Goal: Transaction & Acquisition: Book appointment/travel/reservation

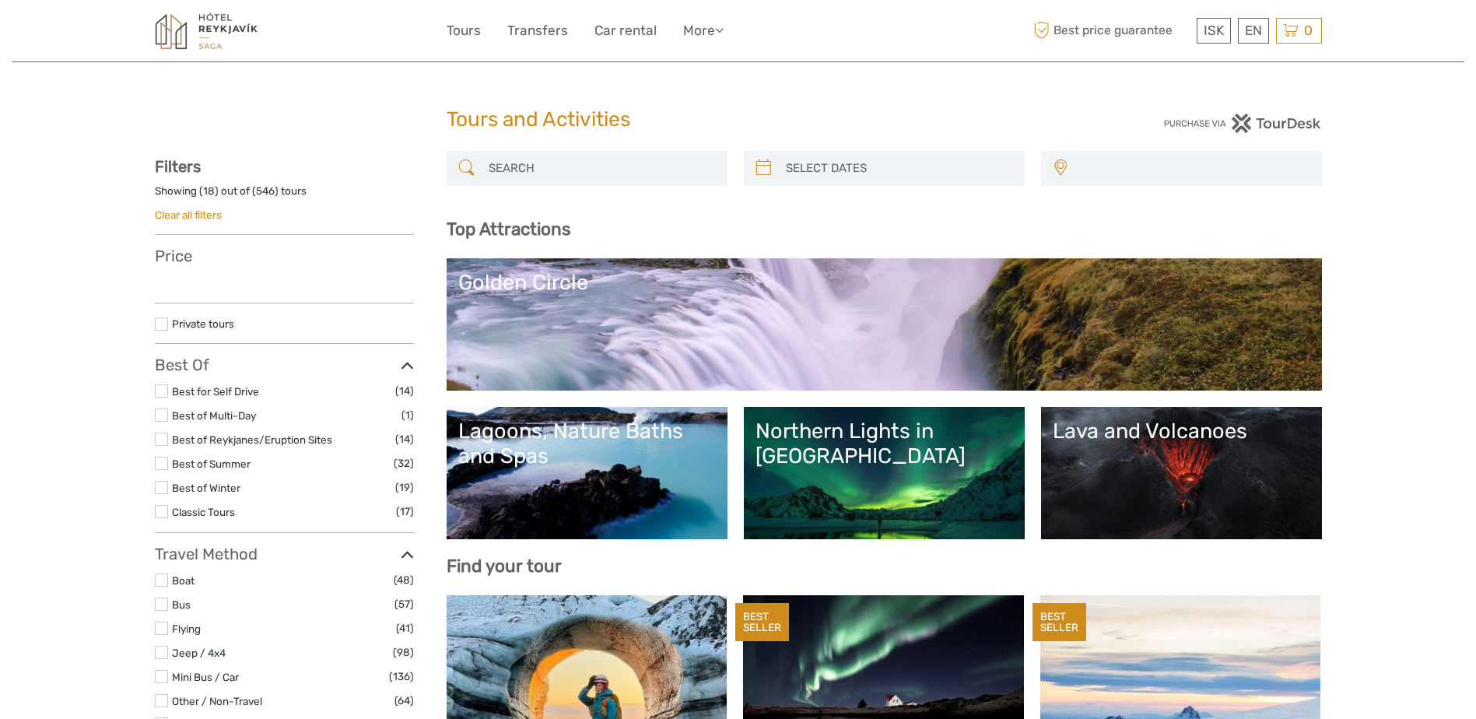
select select
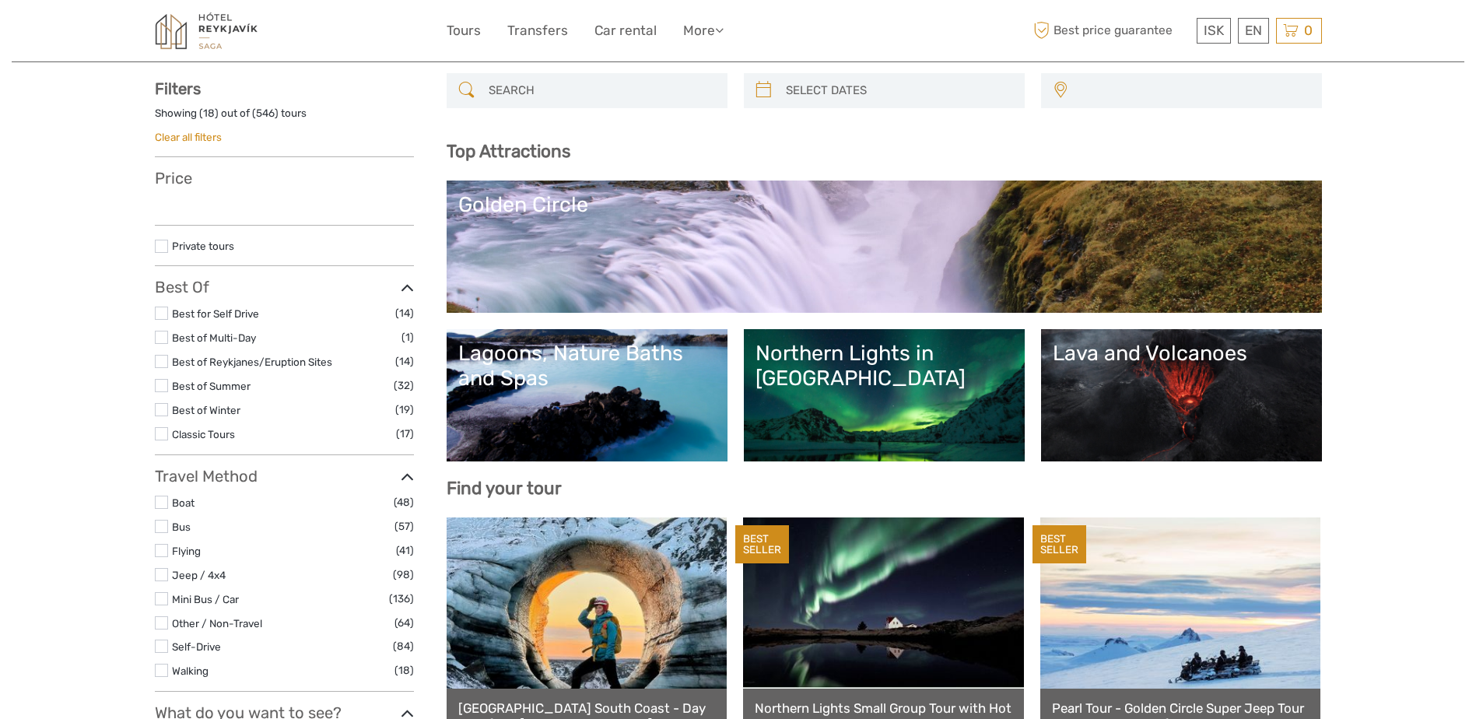
select select
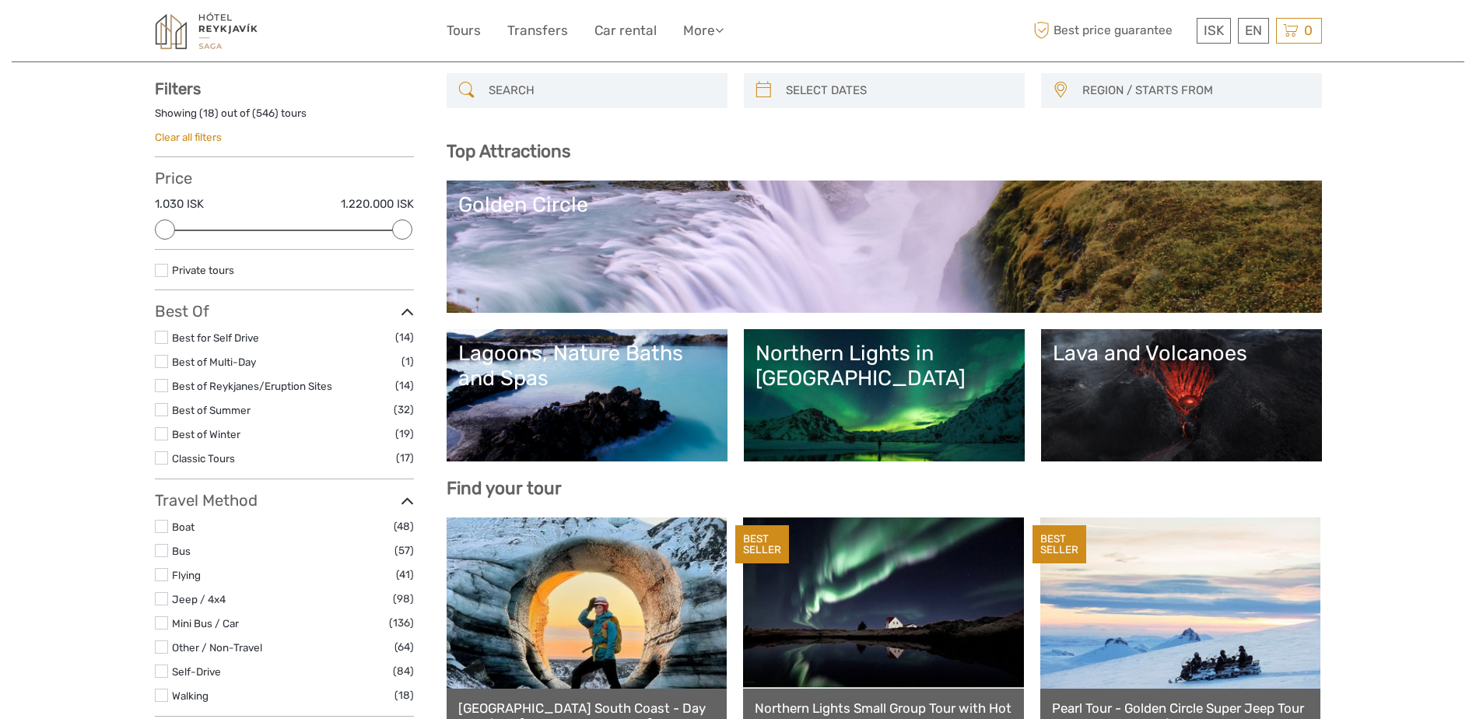
scroll to position [0, 0]
click at [548, 370] on div "Lagoons, Nature Baths and Spas" at bounding box center [587, 366] width 258 height 51
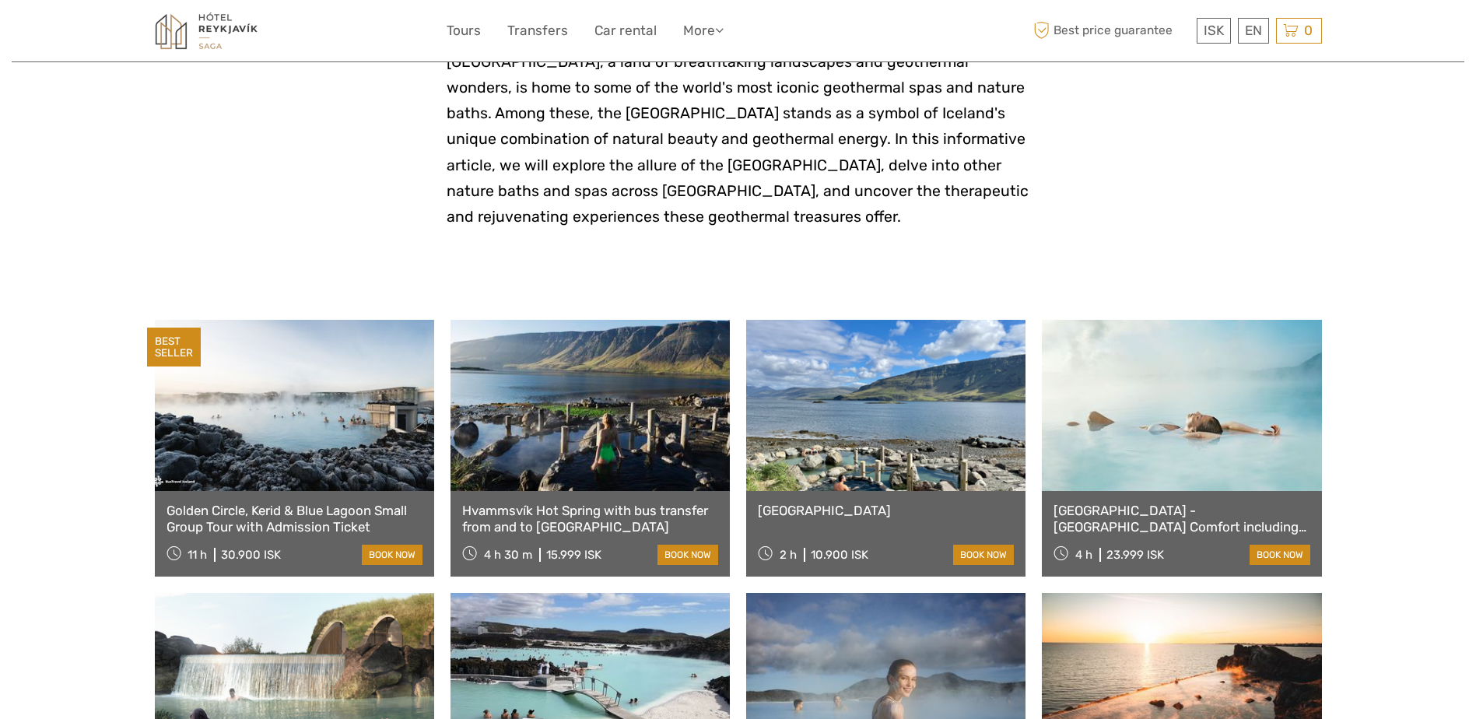
scroll to position [389, 0]
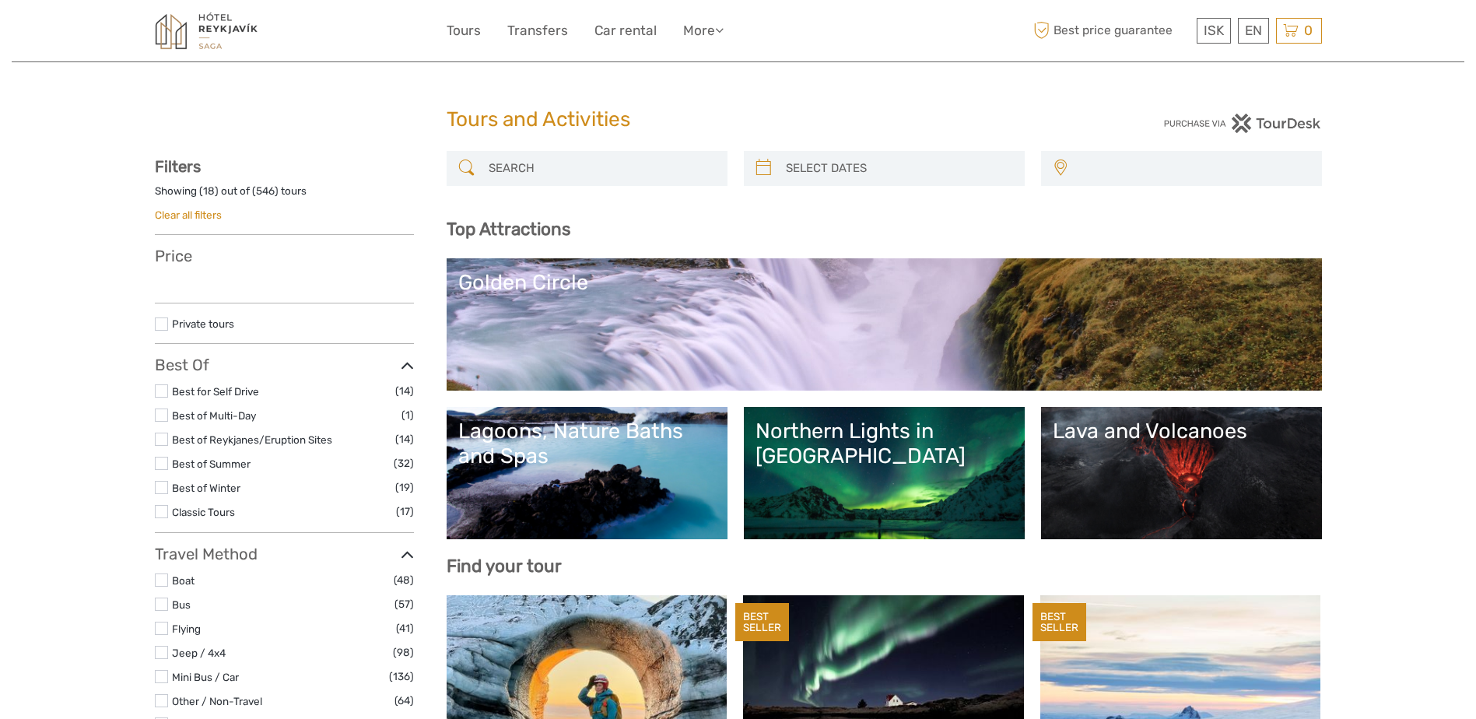
select select
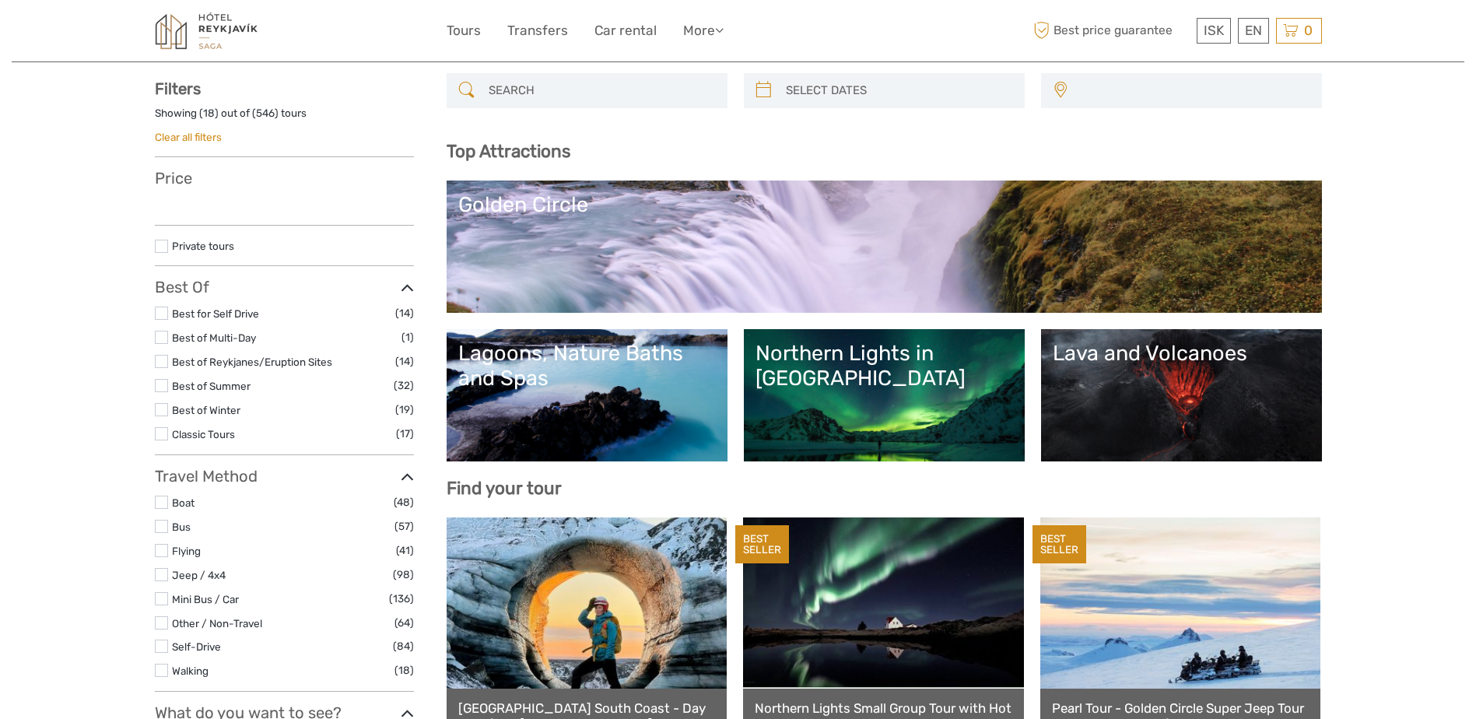
select select
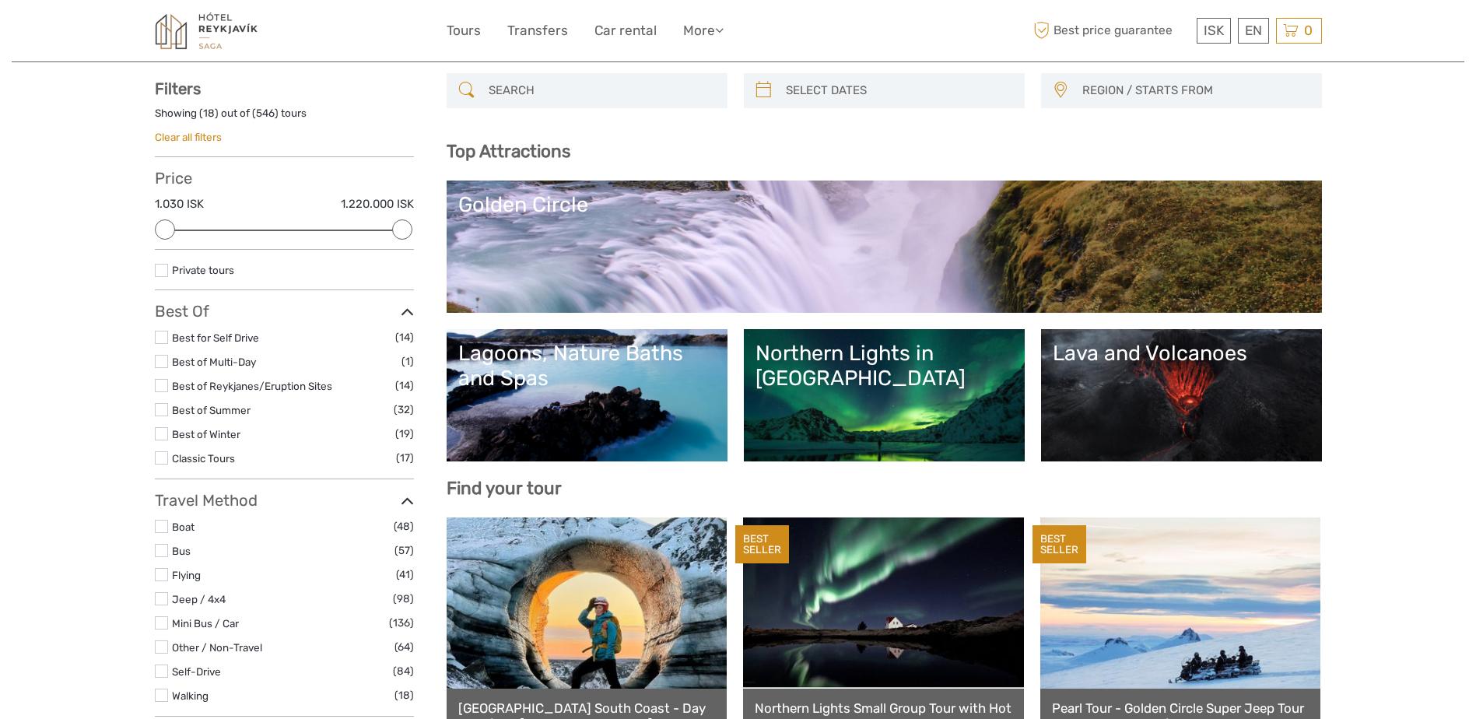
scroll to position [0, 0]
click at [1175, 386] on link "Lava and Volcanoes" at bounding box center [1182, 395] width 258 height 109
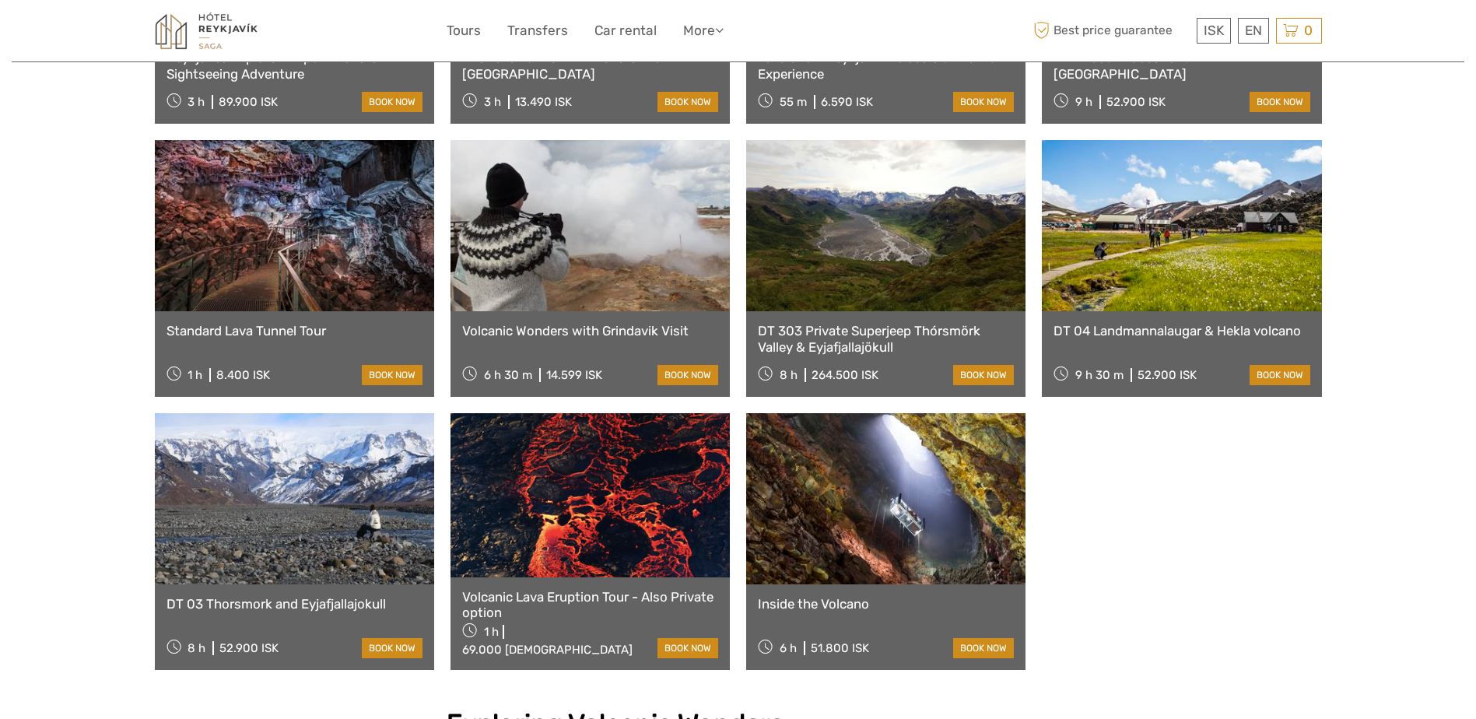
scroll to position [934, 0]
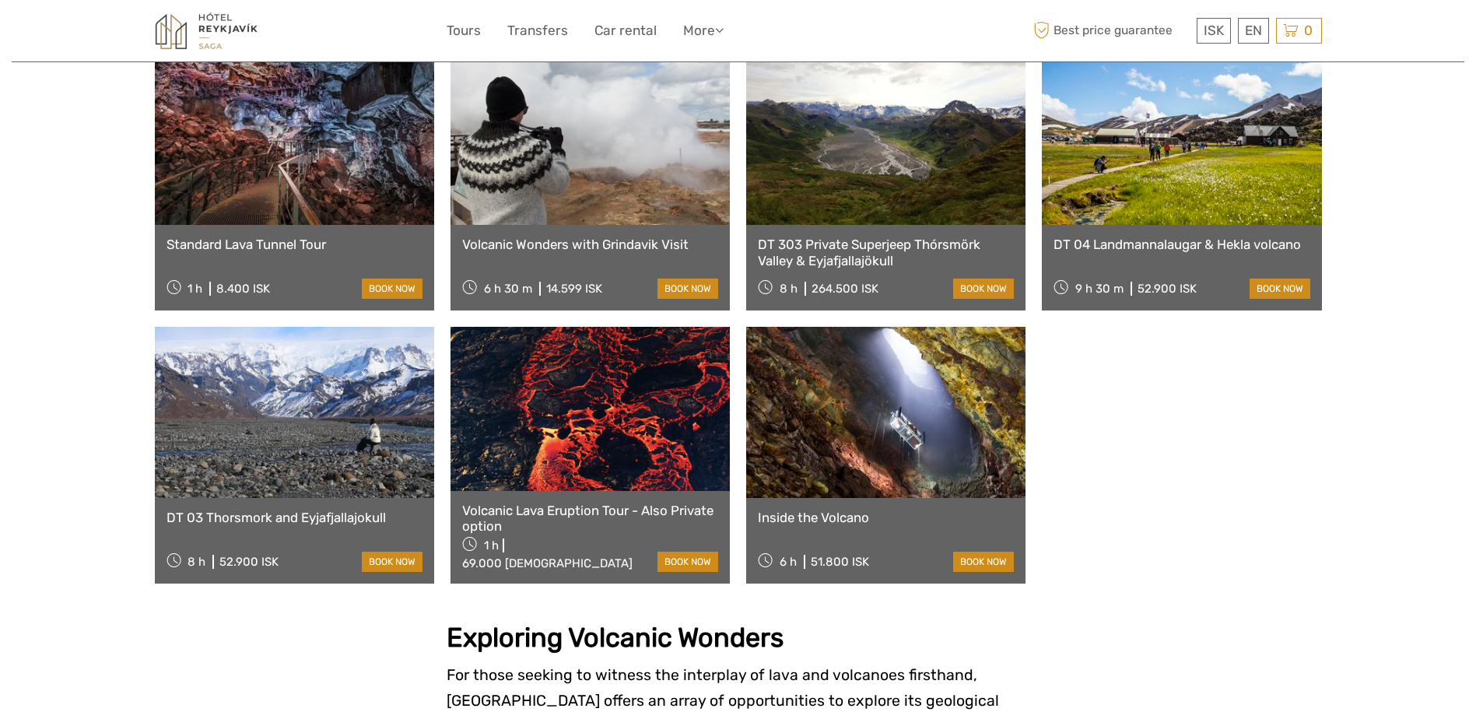
click at [900, 387] on link at bounding box center [885, 412] width 279 height 171
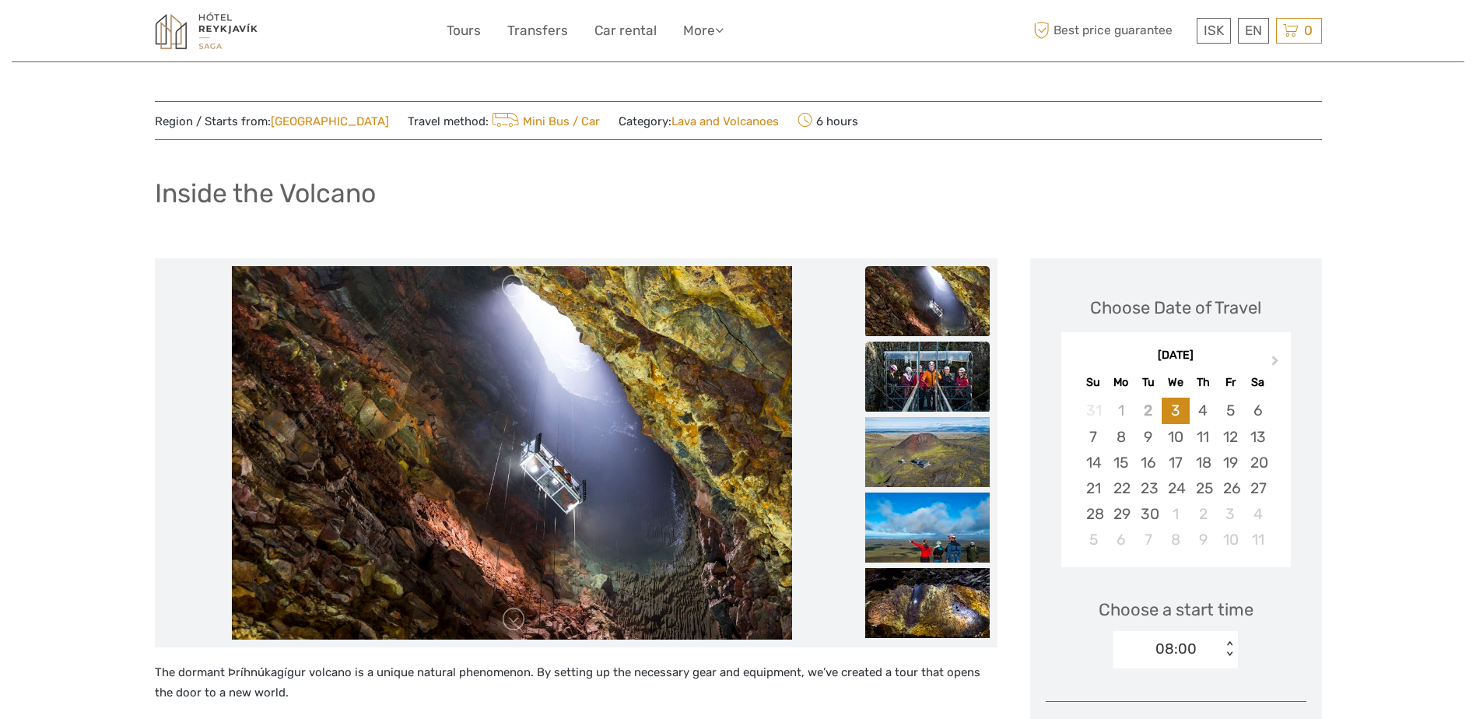
click at [914, 384] on img at bounding box center [927, 377] width 125 height 70
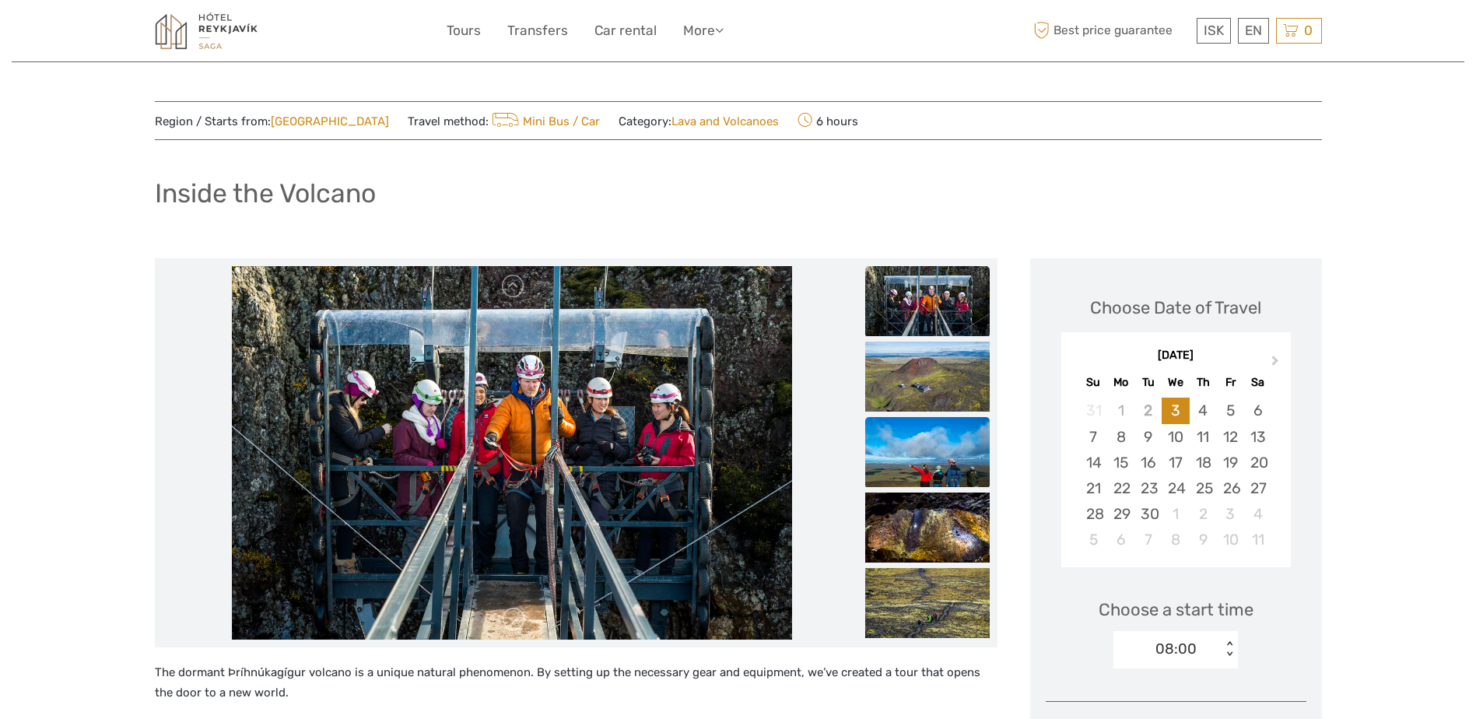
click at [932, 454] on img at bounding box center [927, 452] width 125 height 70
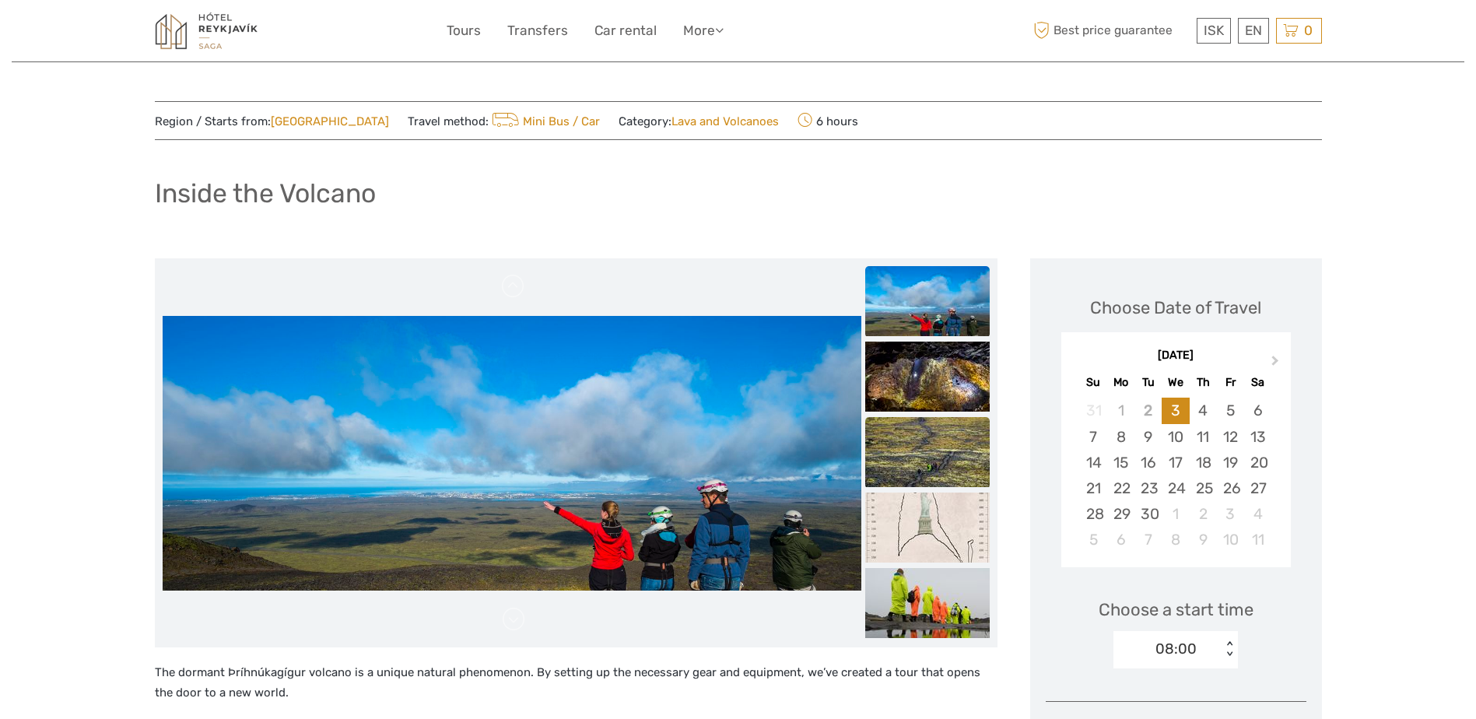
click at [925, 454] on img at bounding box center [927, 452] width 125 height 70
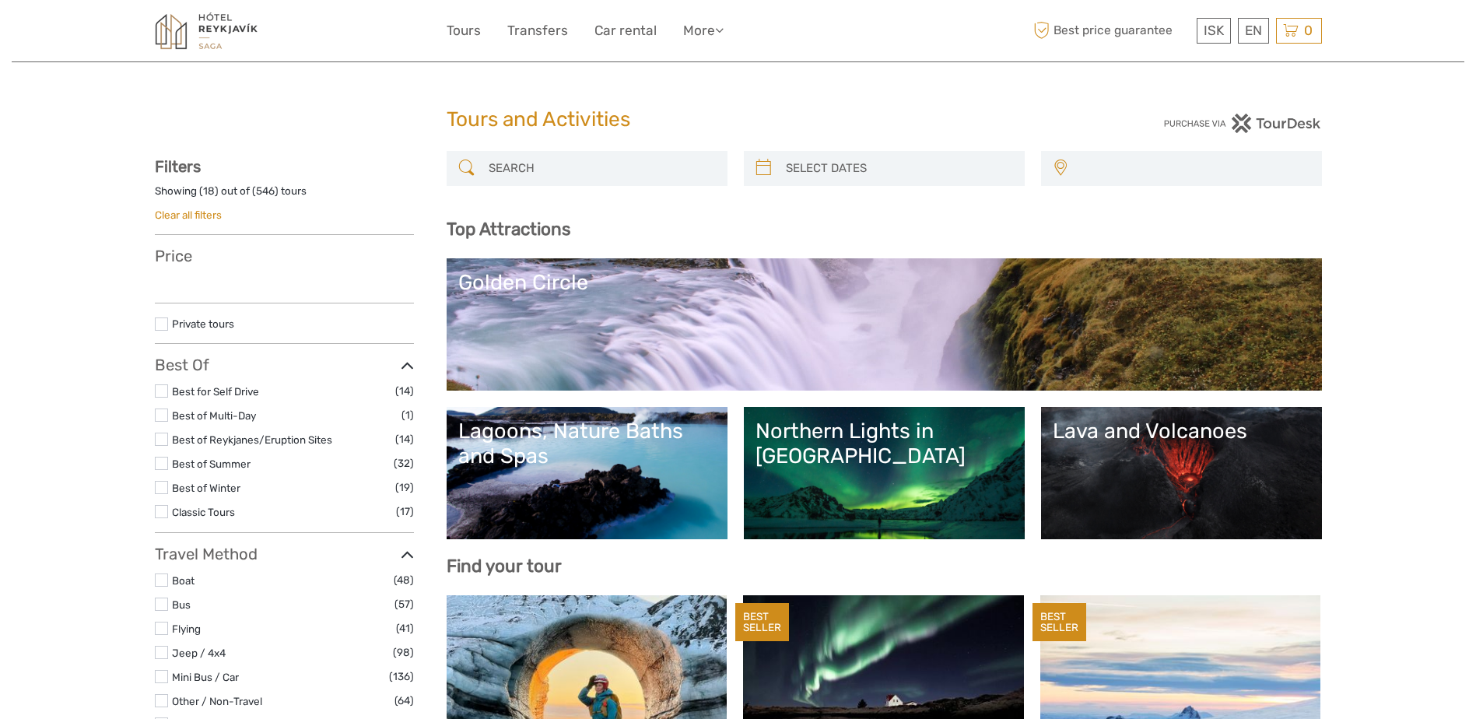
select select
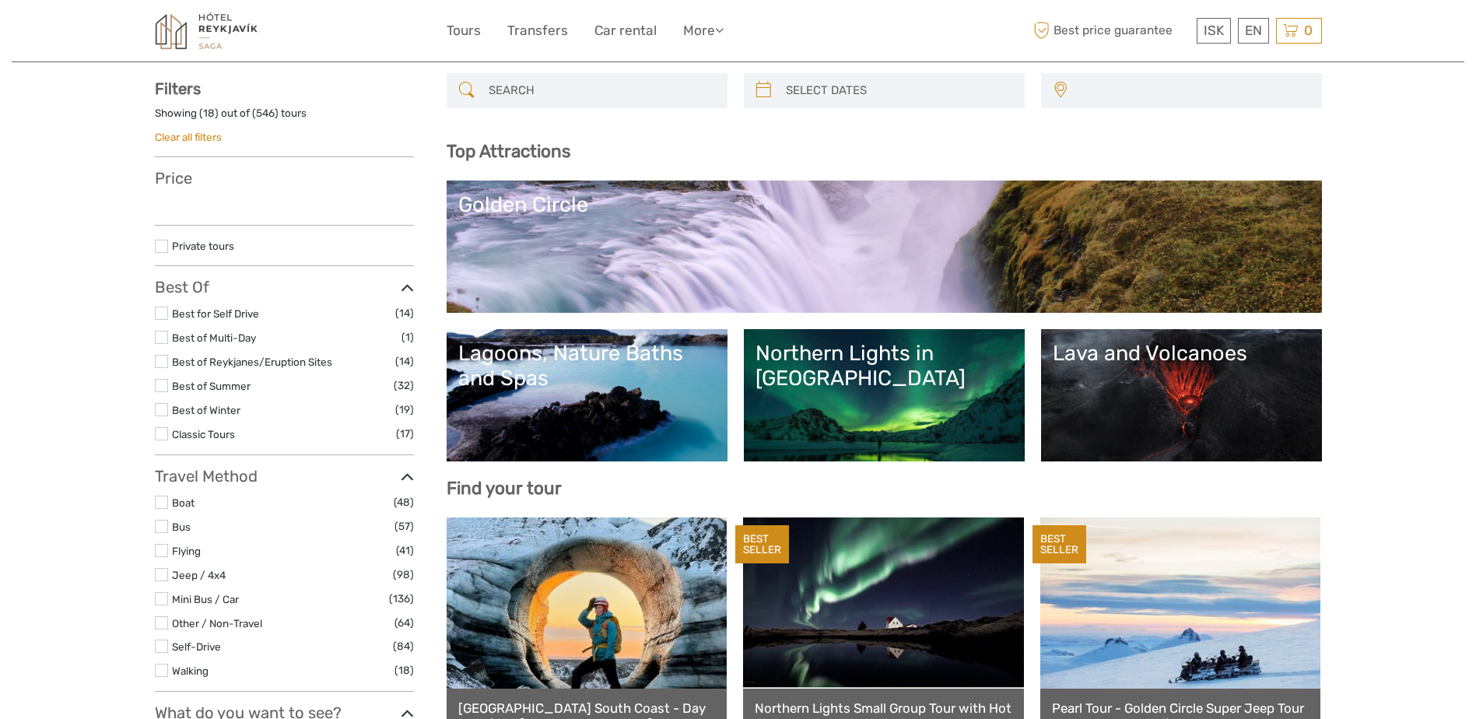
select select
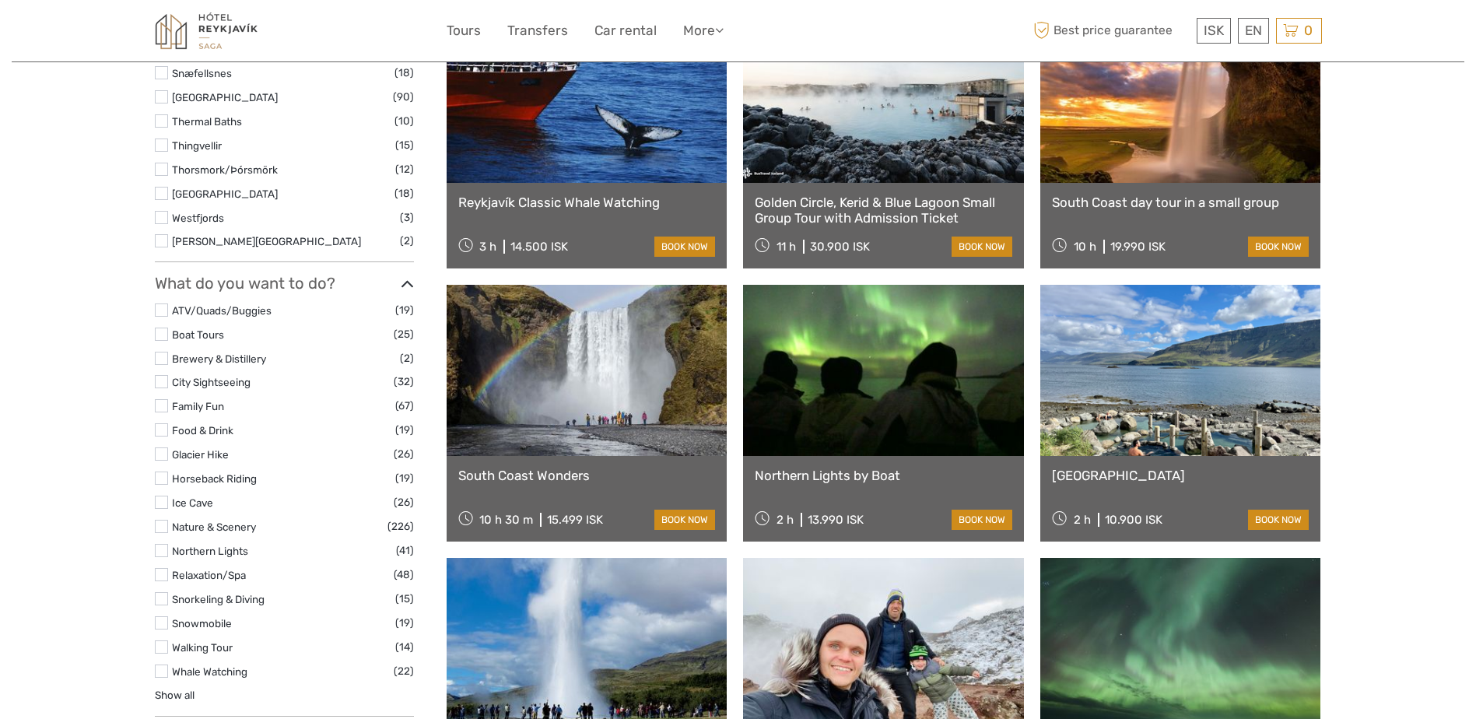
scroll to position [1167, 0]
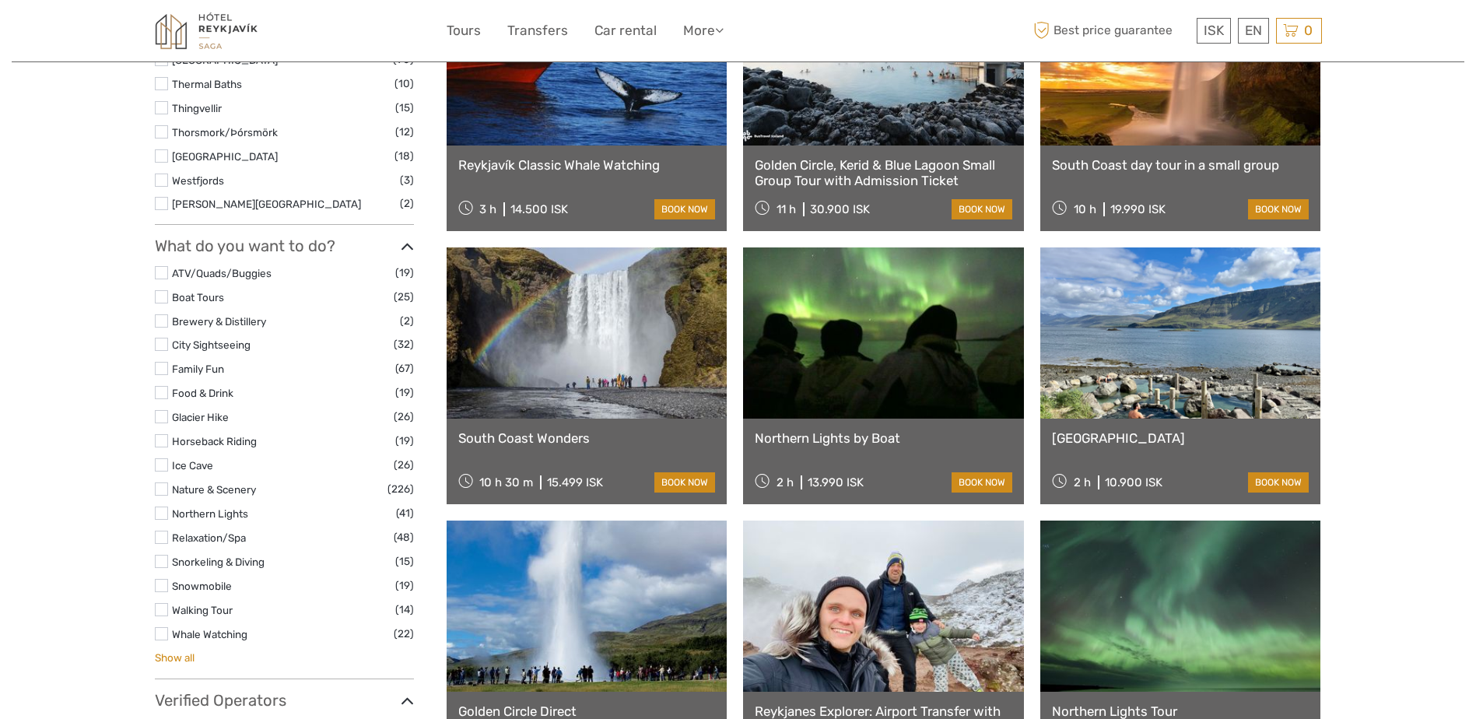
click at [175, 659] on link "Show all" at bounding box center [175, 657] width 40 height 12
click at [543, 32] on link "Transfers" at bounding box center [537, 30] width 61 height 23
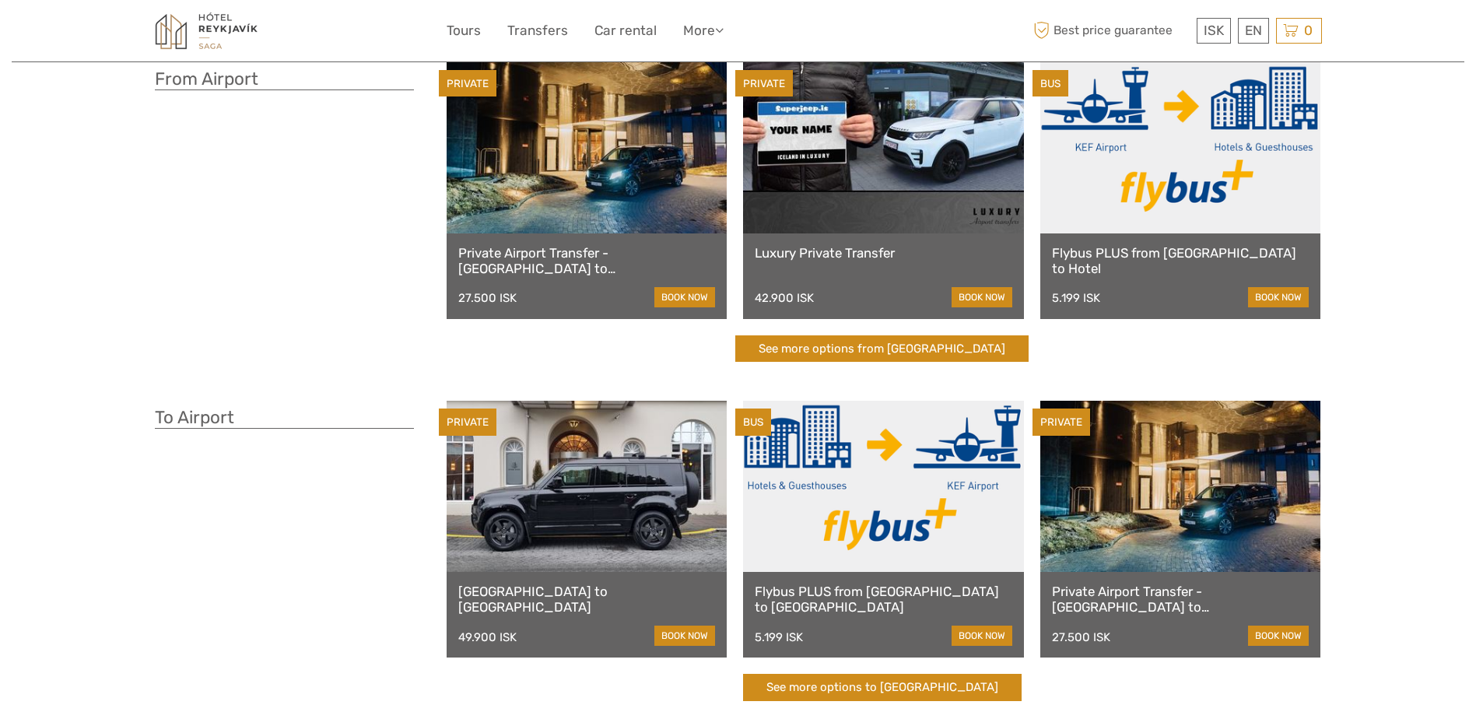
scroll to position [78, 0]
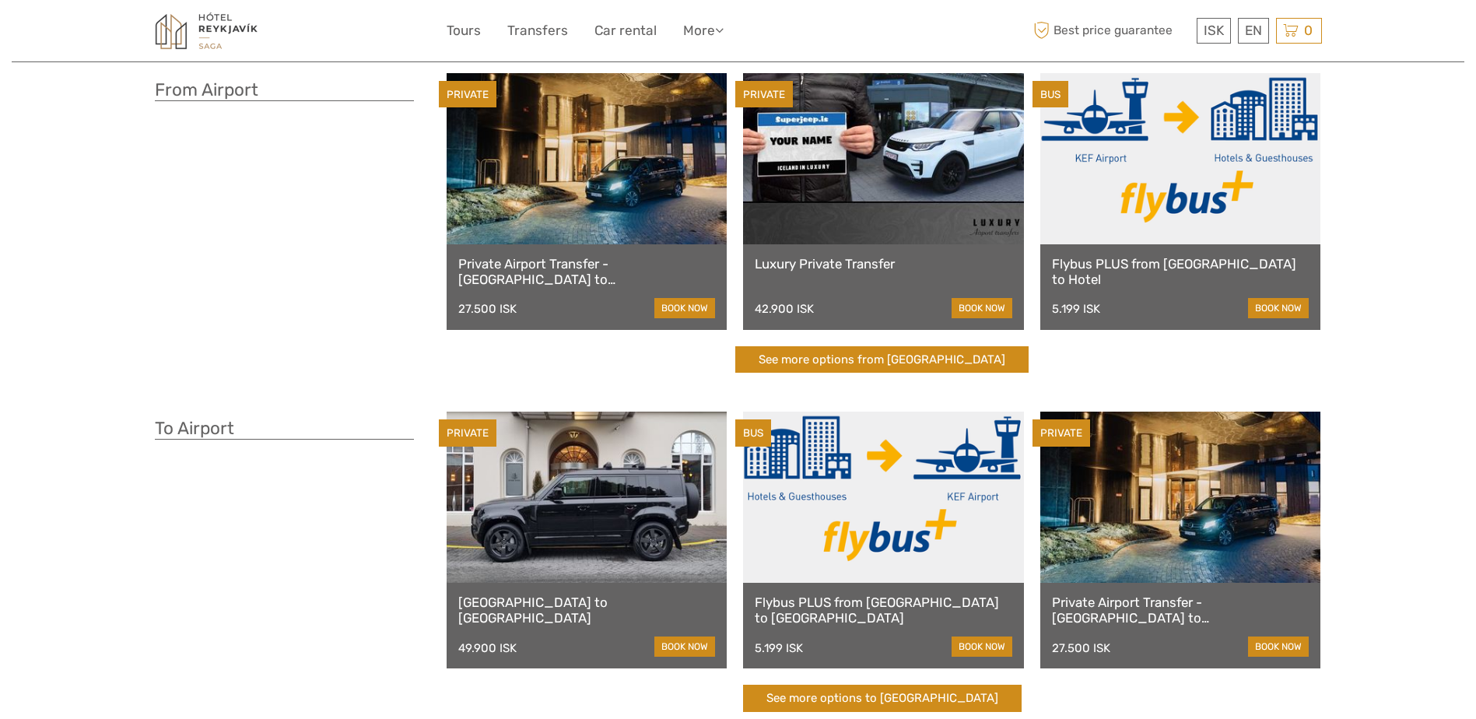
click at [682, 310] on link "book now" at bounding box center [684, 308] width 61 height 20
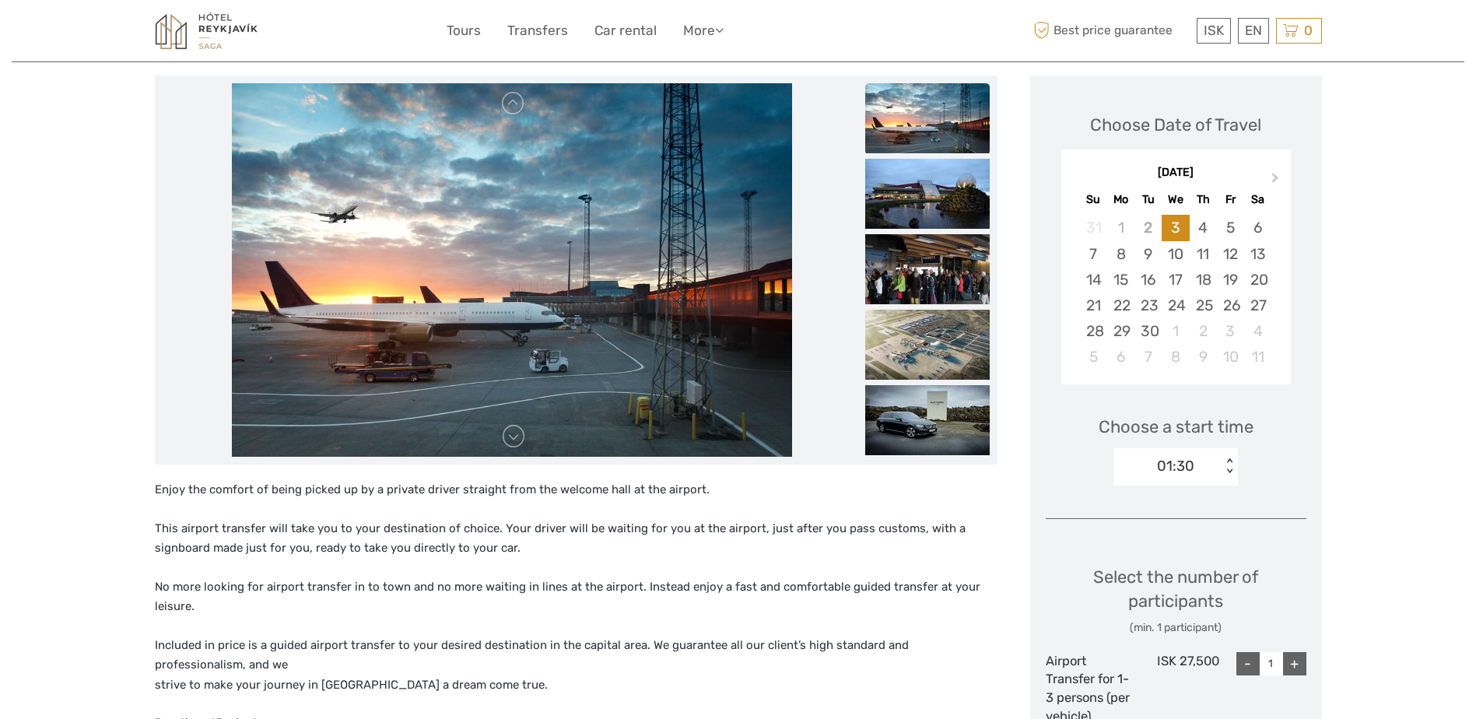
scroll to position [156, 0]
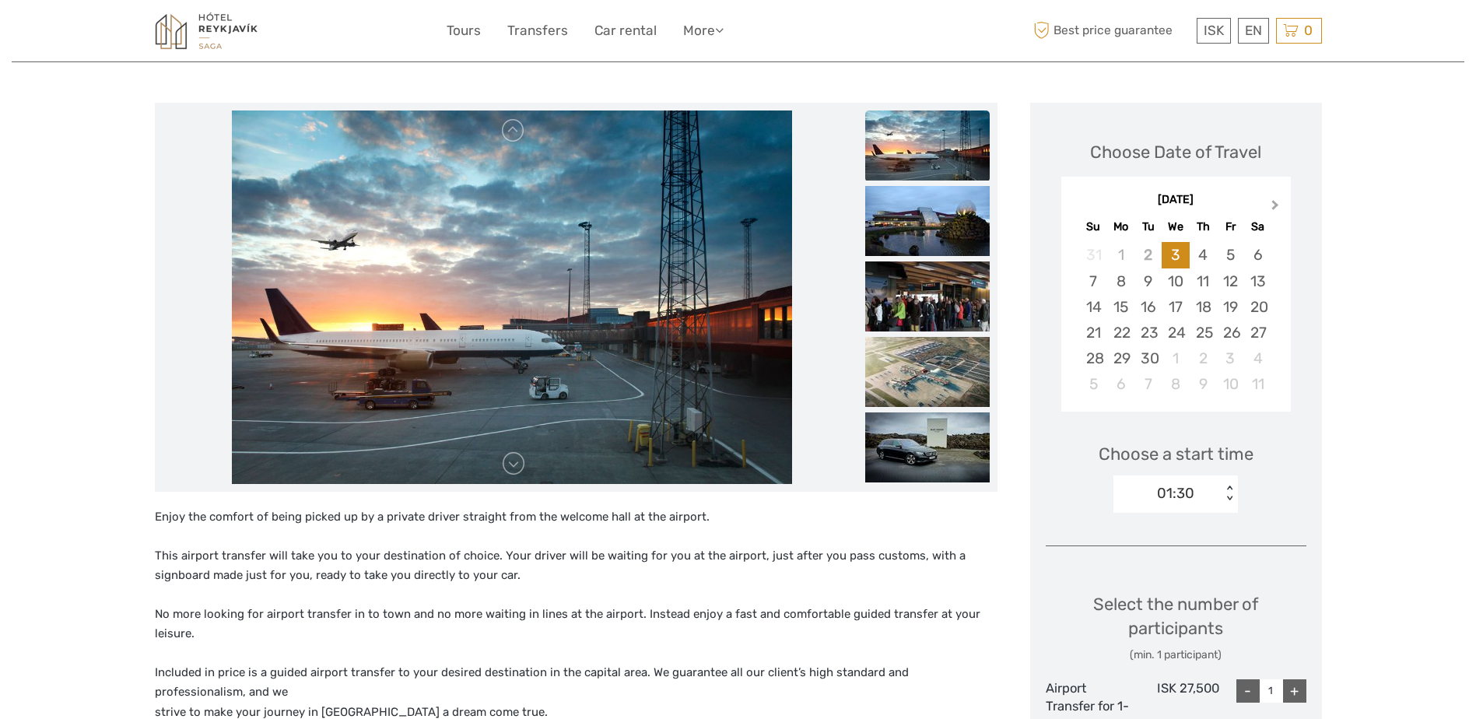
click at [1275, 202] on span "Next Month" at bounding box center [1275, 208] width 0 height 23
click at [1174, 282] on div "5" at bounding box center [1175, 281] width 27 height 26
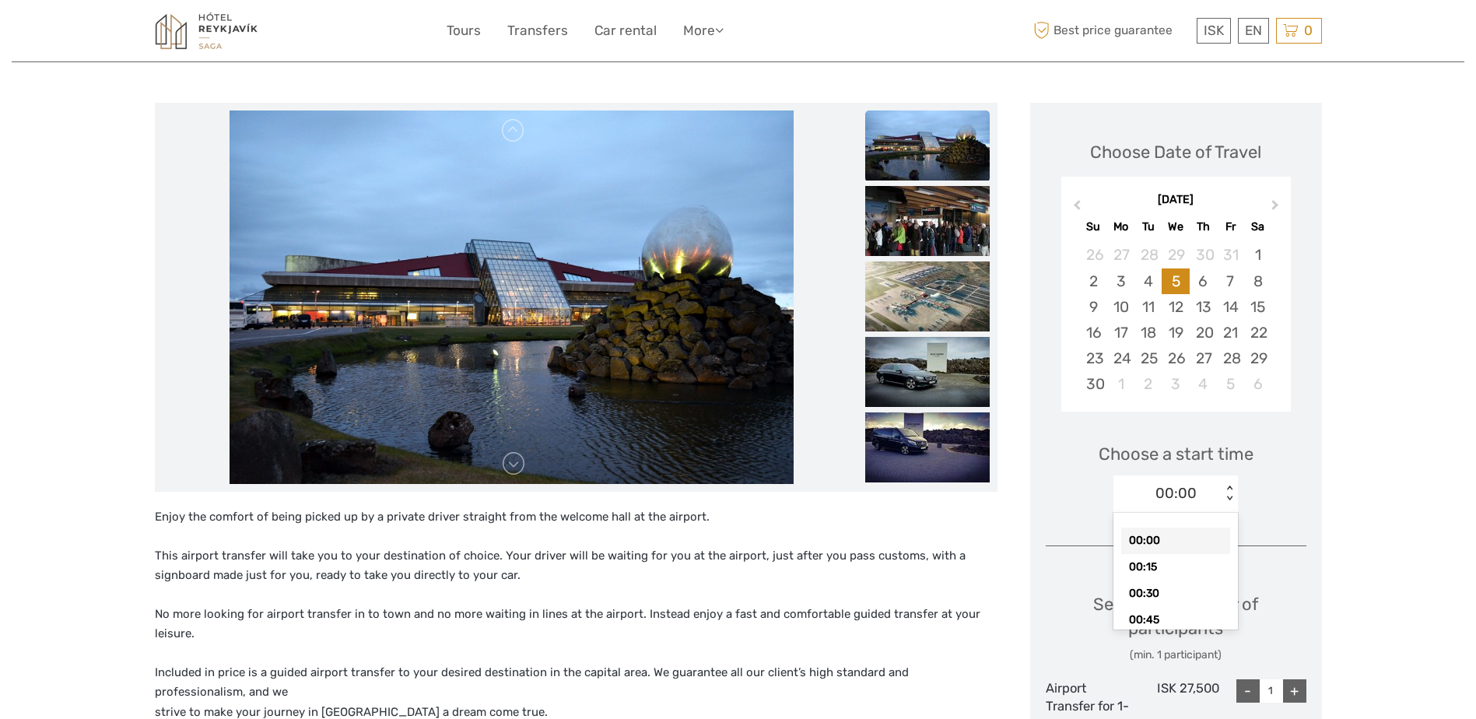
click at [1234, 500] on div "< >" at bounding box center [1229, 494] width 13 height 16
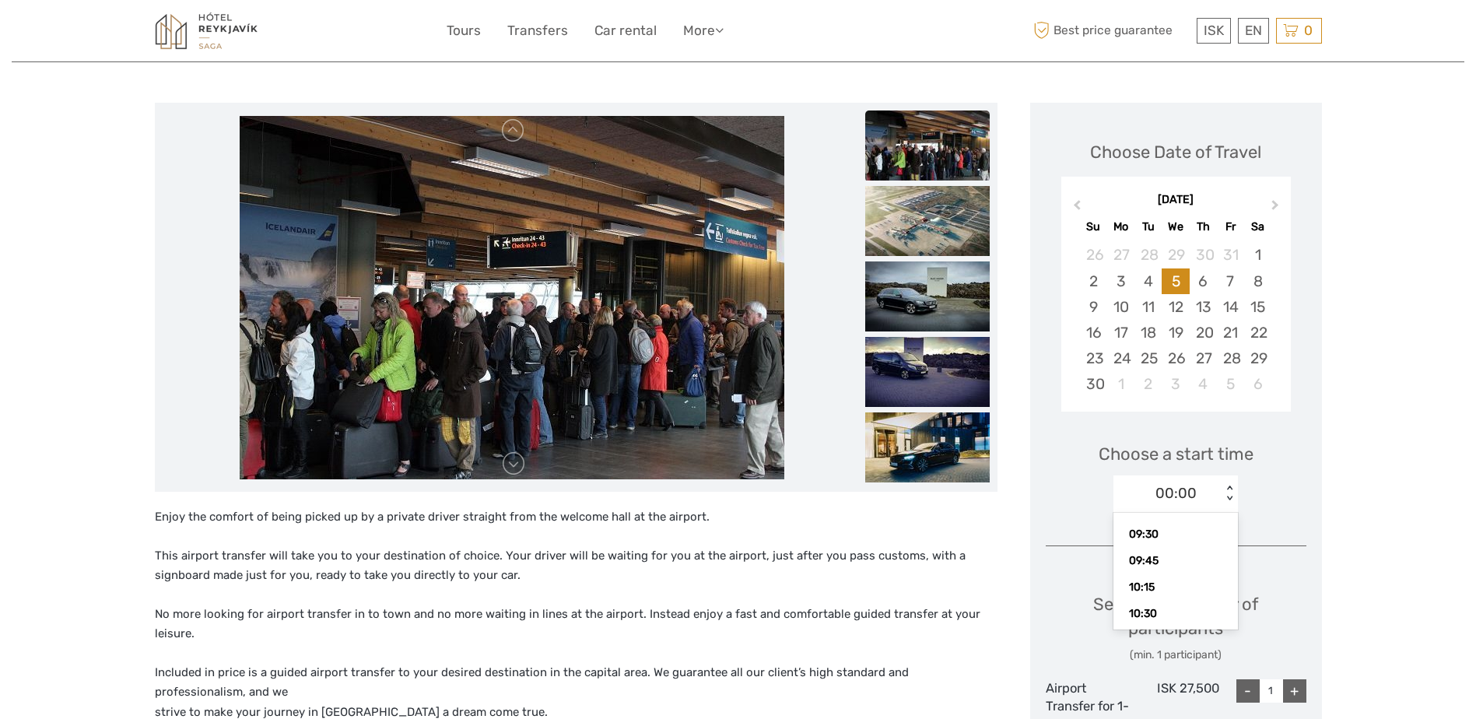
scroll to position [1027, 0]
click at [1156, 594] on div "10:30" at bounding box center [1175, 598] width 109 height 26
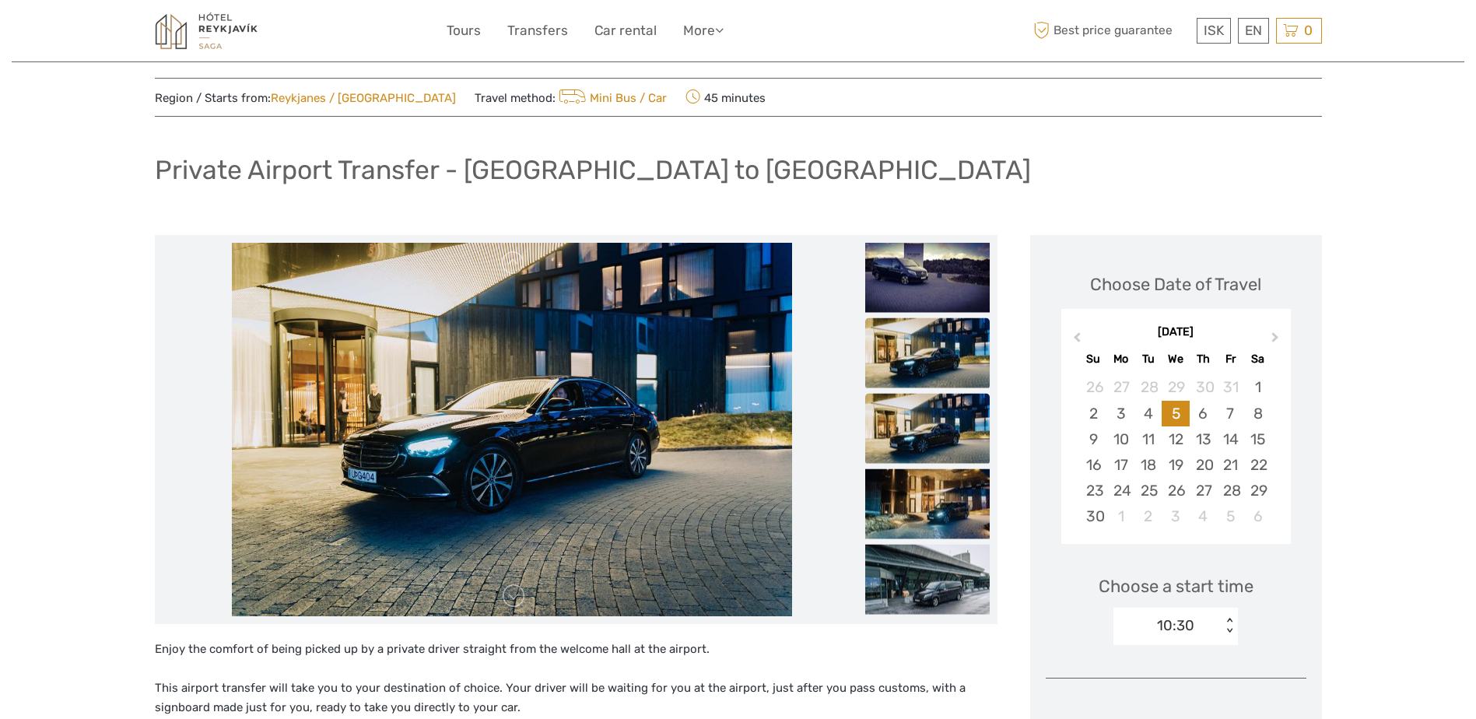
scroll to position [0, 0]
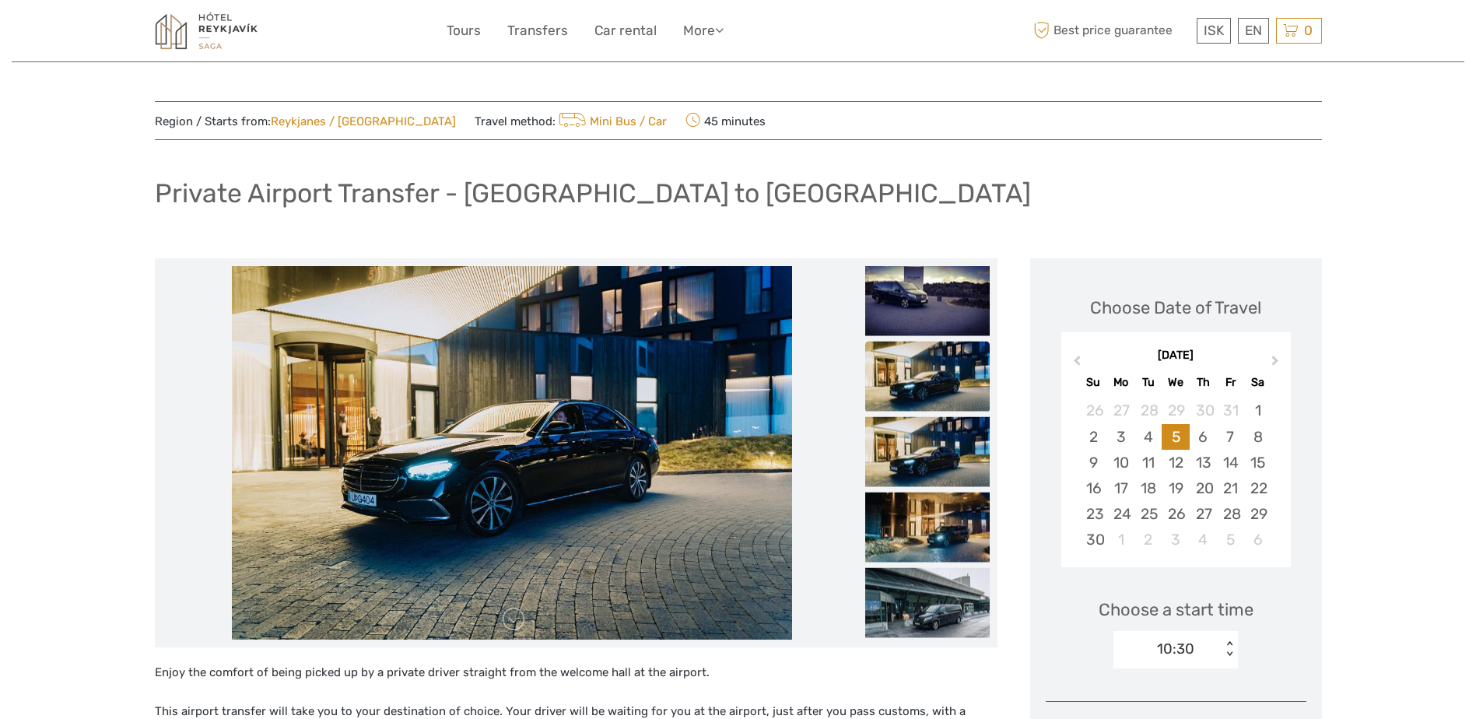
click at [921, 384] on img at bounding box center [927, 377] width 125 height 70
click at [936, 444] on img at bounding box center [927, 452] width 125 height 70
click at [941, 516] on img at bounding box center [927, 528] width 125 height 70
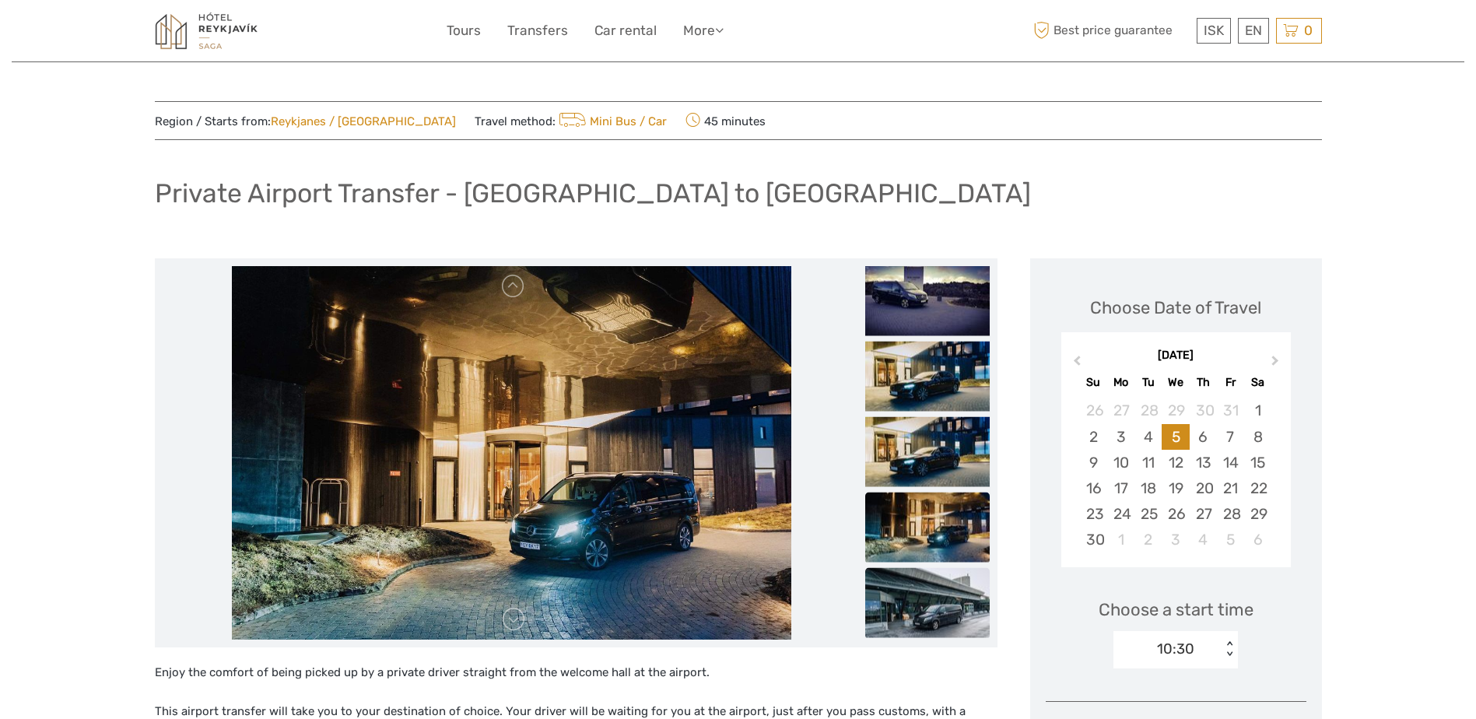
click at [927, 608] on img at bounding box center [927, 603] width 125 height 70
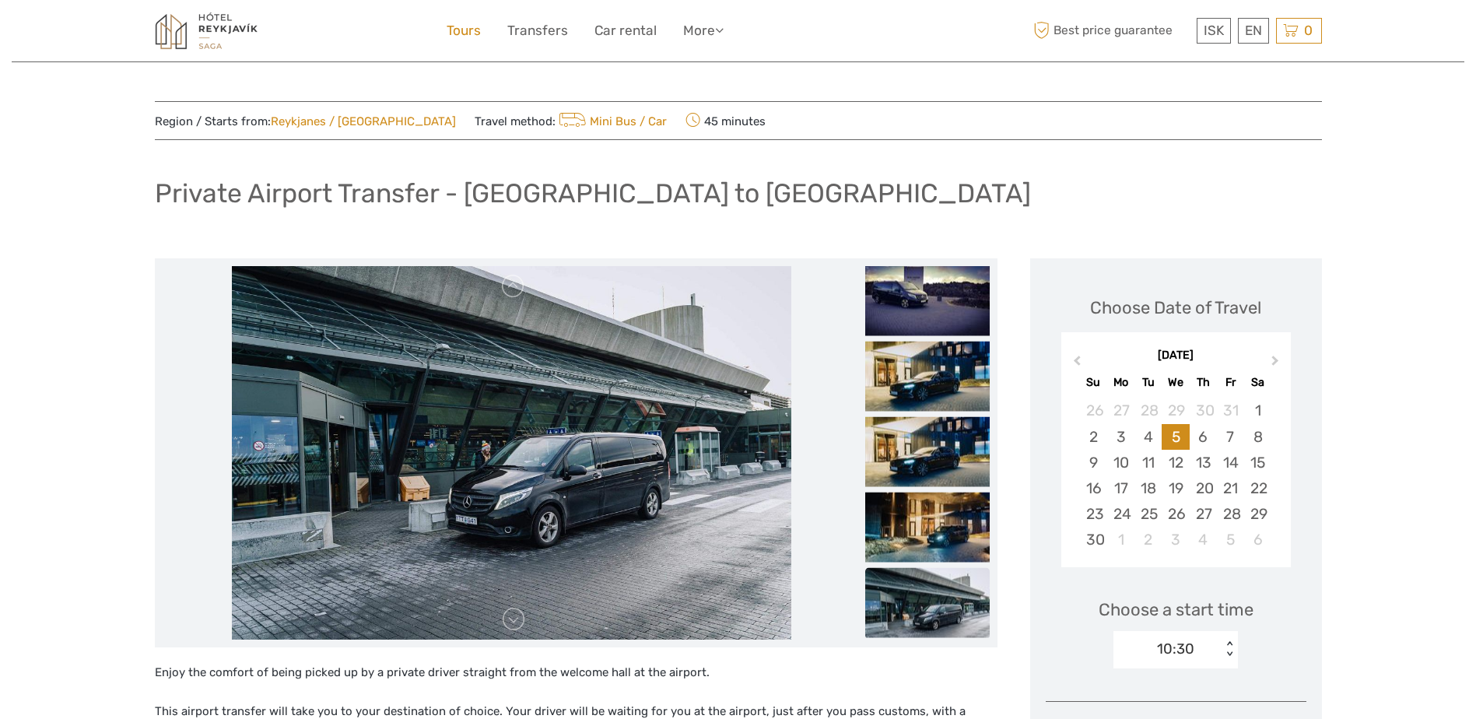
click at [472, 30] on link "Tours" at bounding box center [464, 30] width 34 height 23
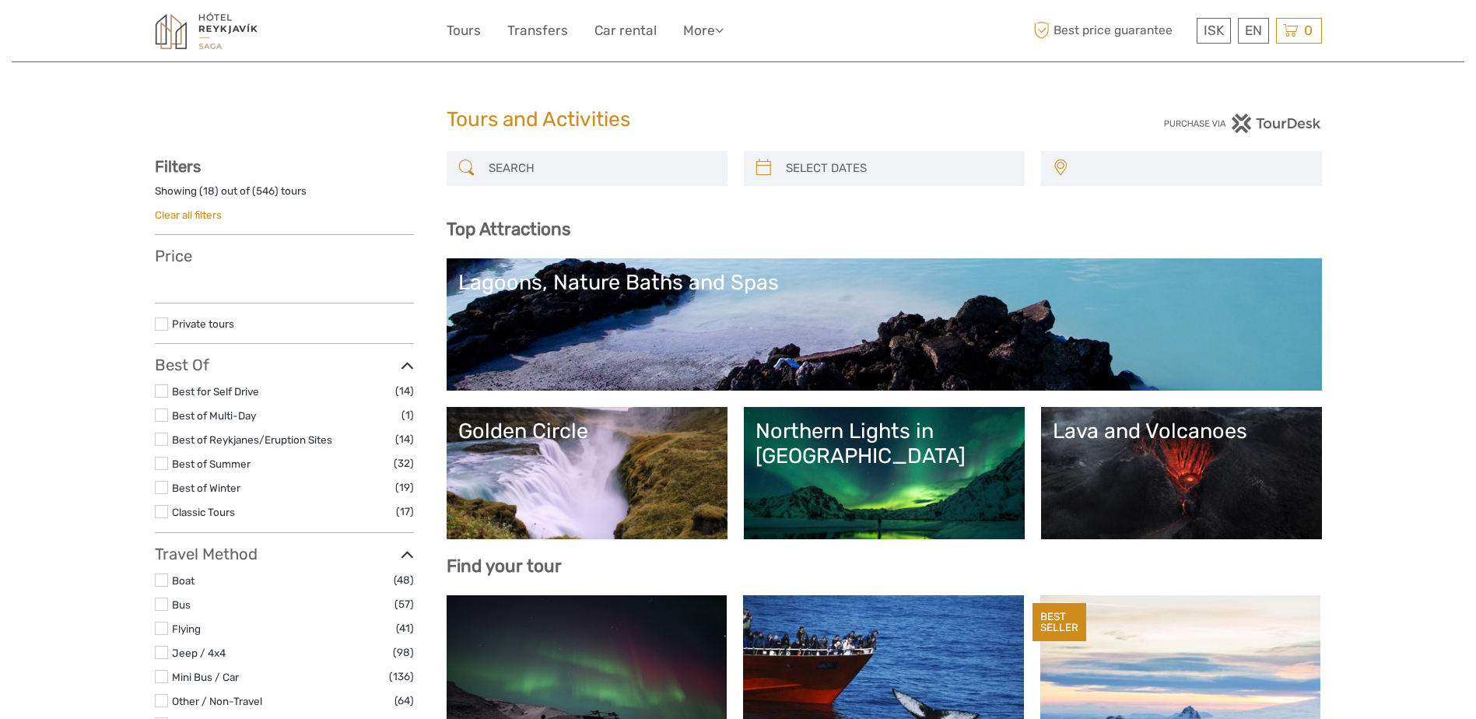
select select
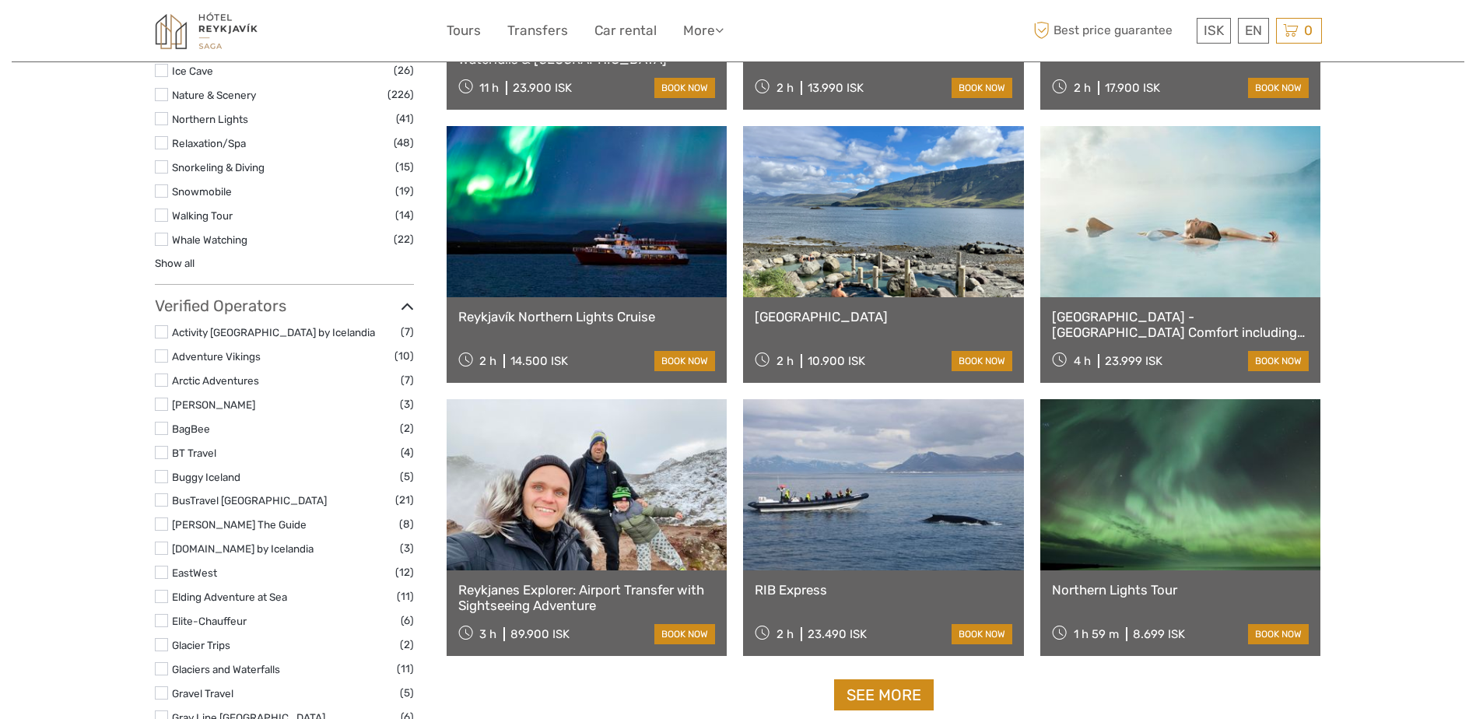
scroll to position [1634, 0]
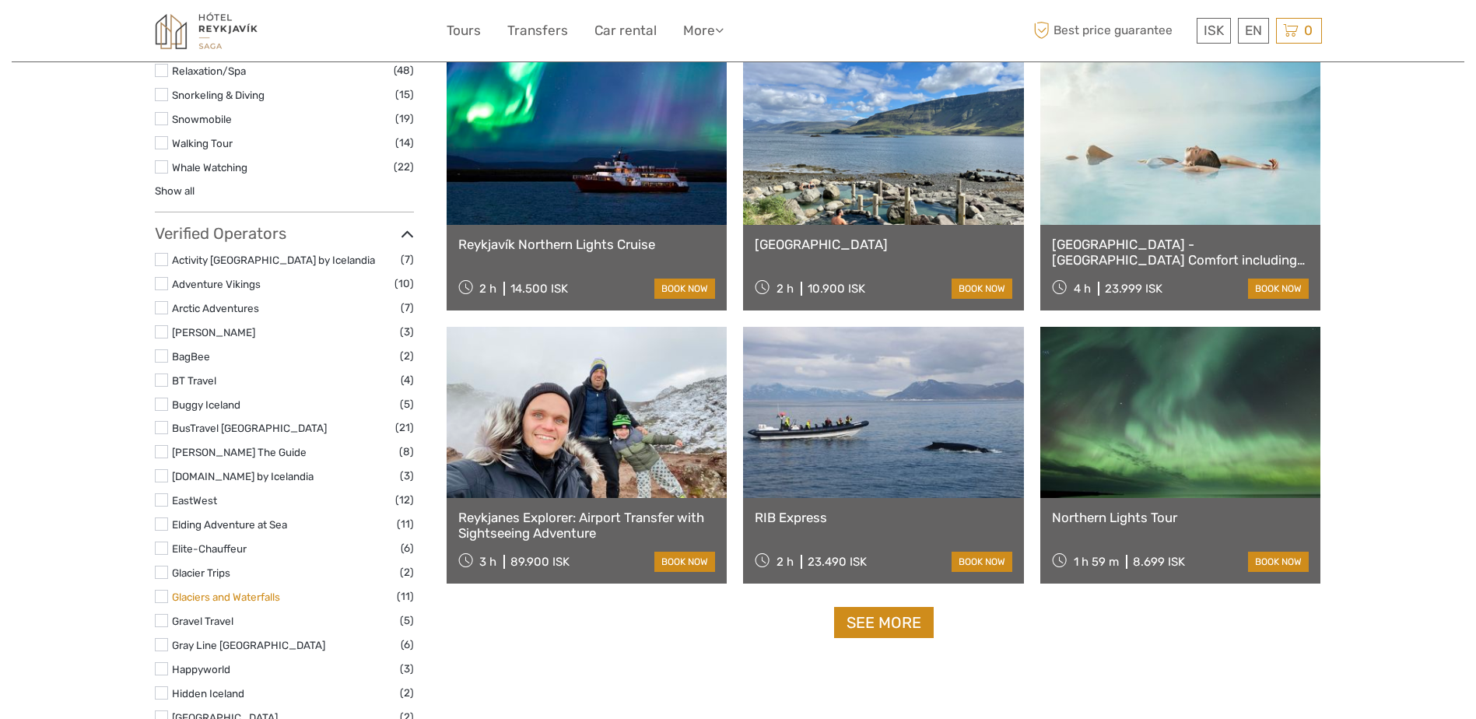
click at [172, 600] on link "Glaciers and Waterfalls" at bounding box center [226, 597] width 108 height 12
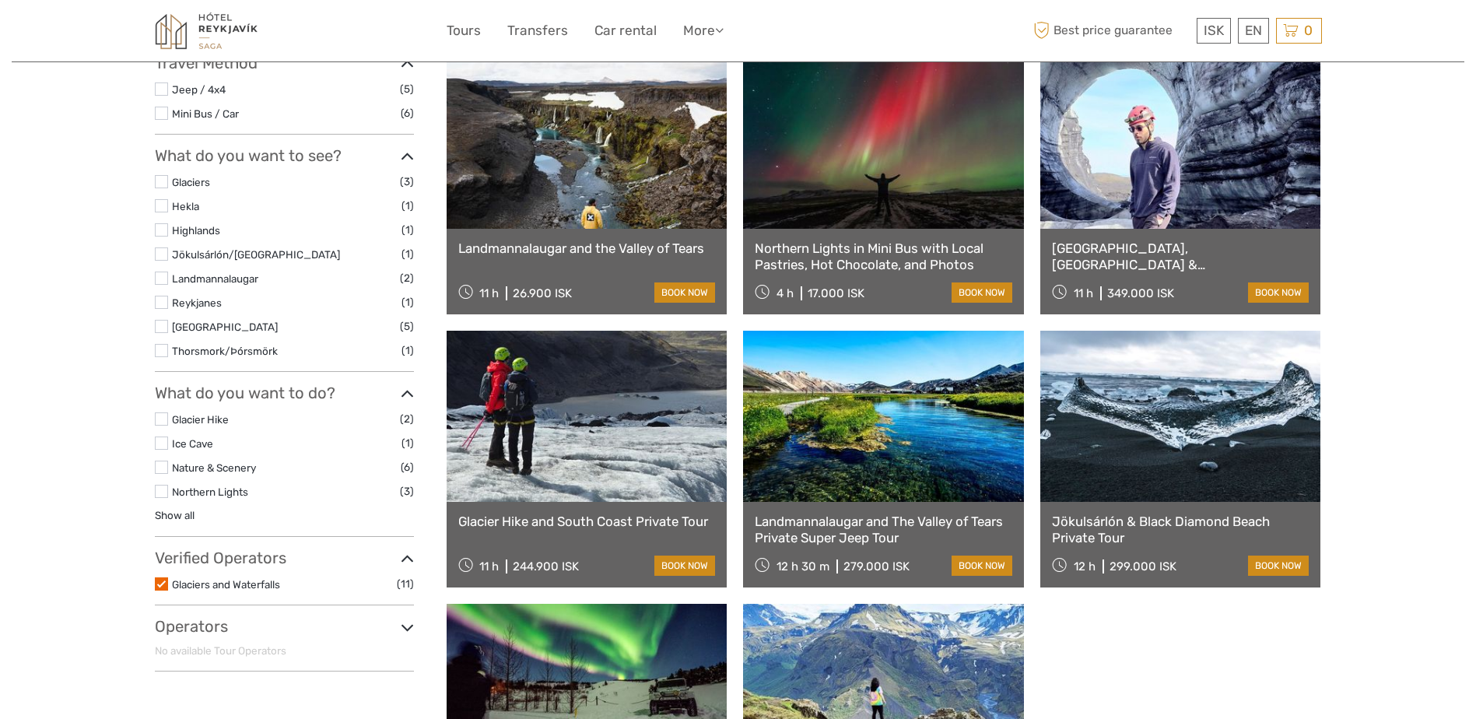
scroll to position [545, 0]
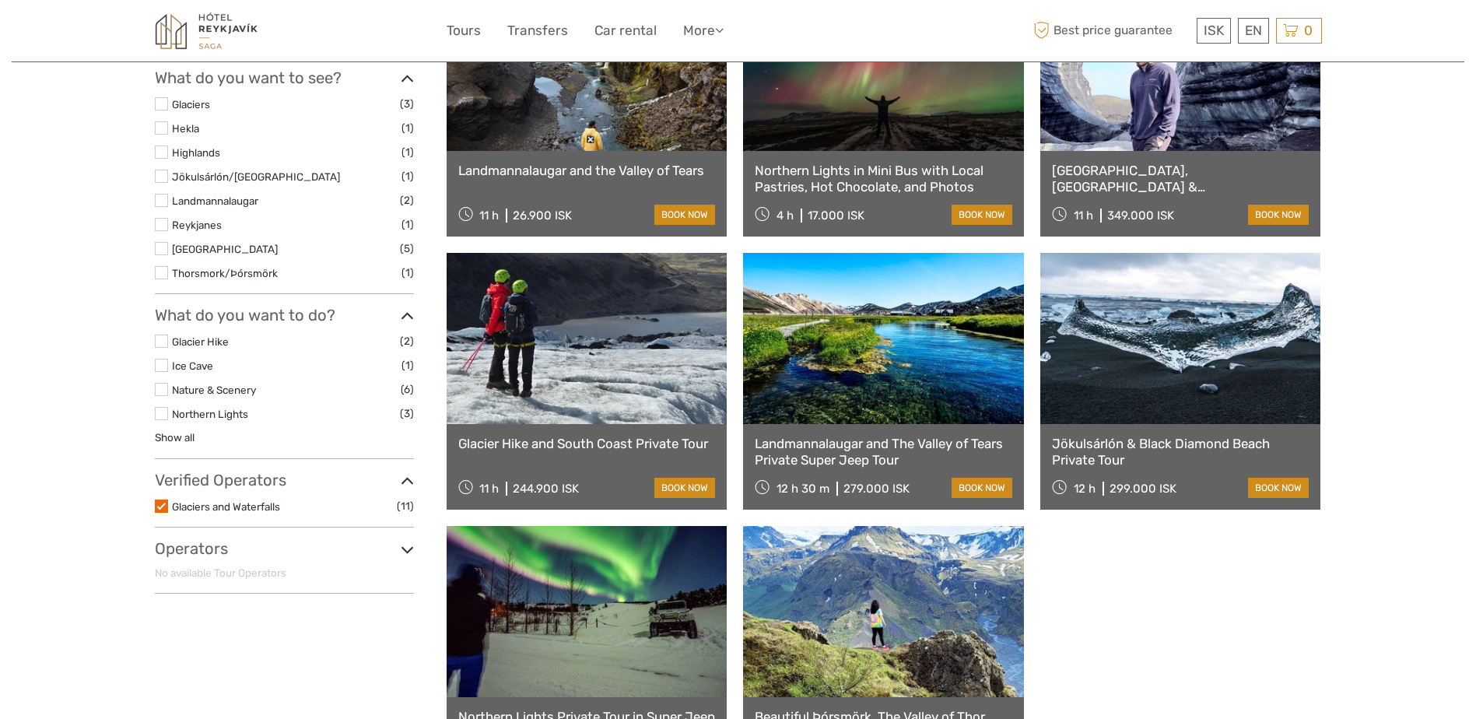
click at [166, 504] on label at bounding box center [161, 506] width 13 height 13
click at [0, 0] on input "checkbox" at bounding box center [0, 0] width 0 height 0
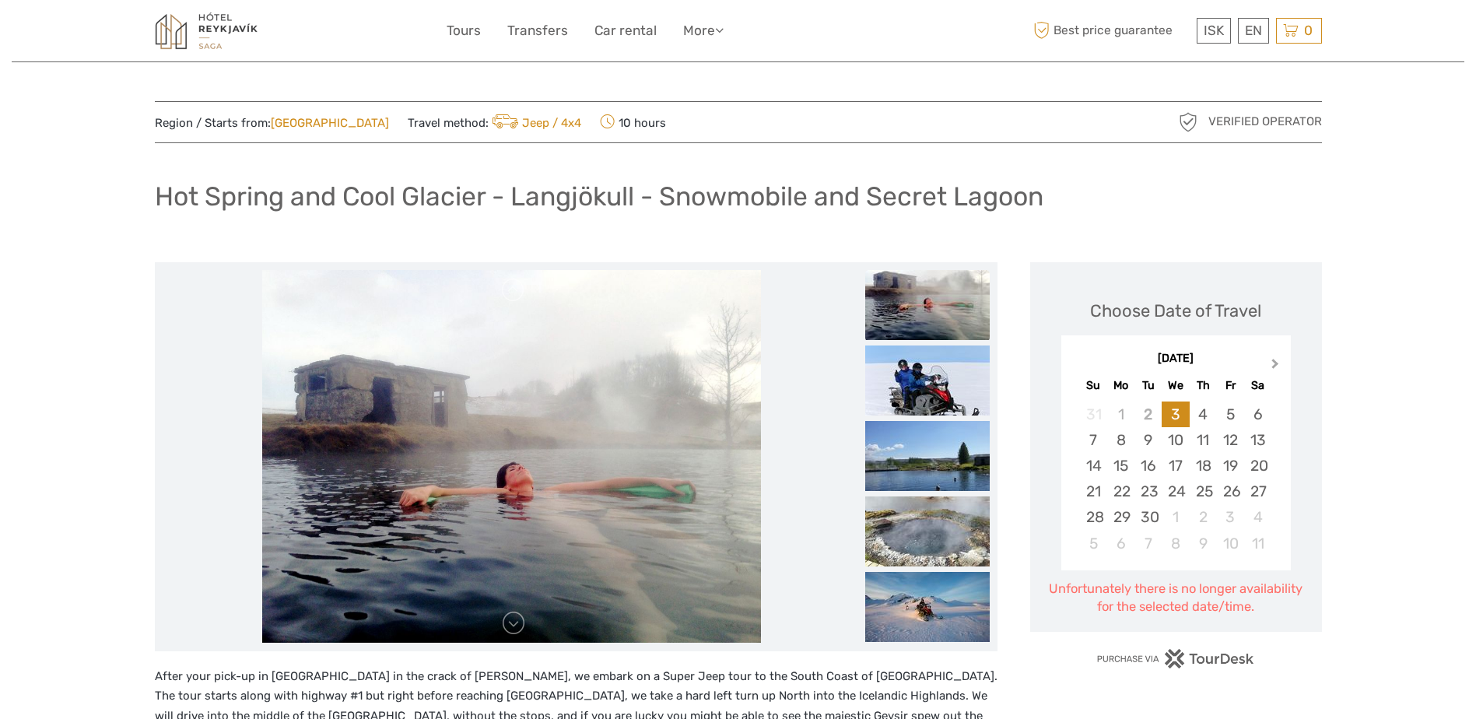
click at [1275, 365] on span "Next Month" at bounding box center [1275, 367] width 0 height 23
click at [1275, 364] on span "Next Month" at bounding box center [1275, 367] width 0 height 23
click at [1177, 437] on div "5" at bounding box center [1175, 440] width 27 height 26
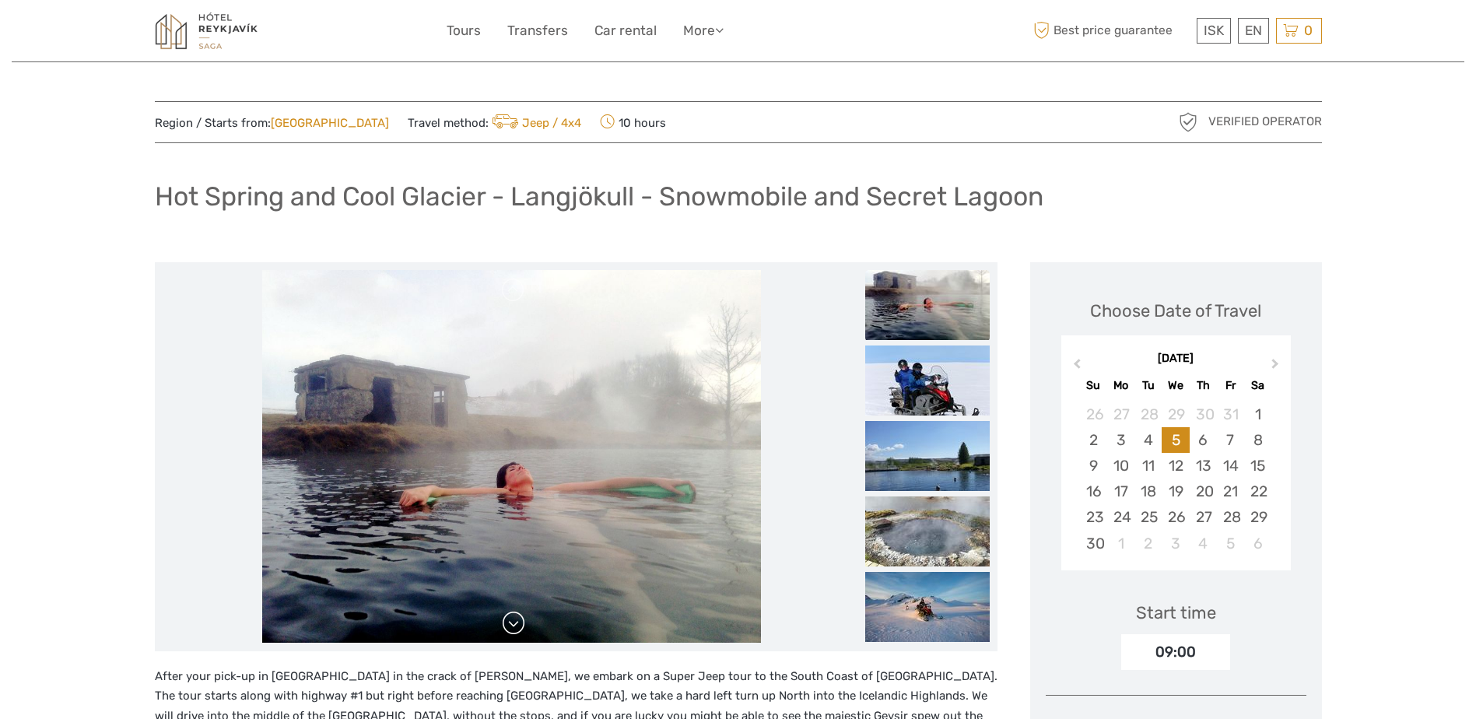
click at [510, 619] on link at bounding box center [513, 623] width 25 height 25
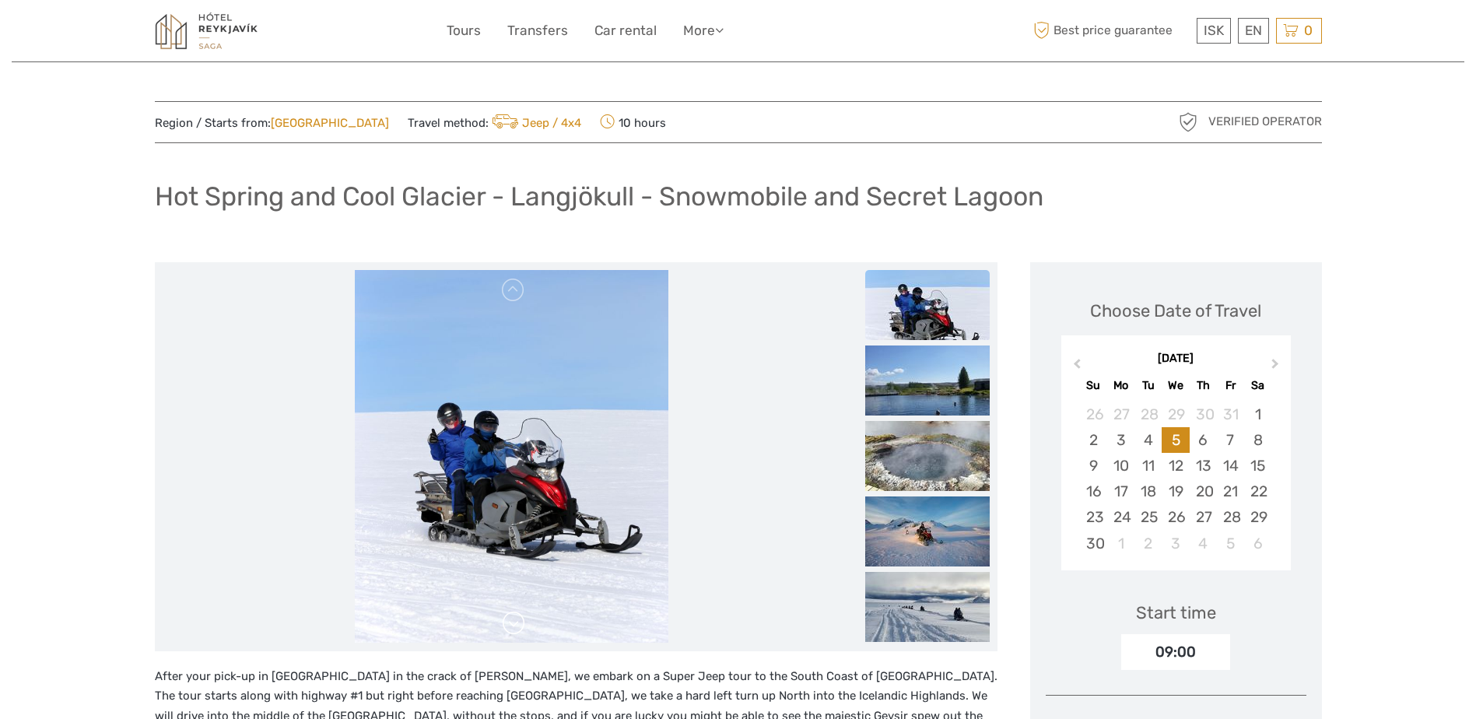
click at [514, 619] on link at bounding box center [513, 623] width 25 height 25
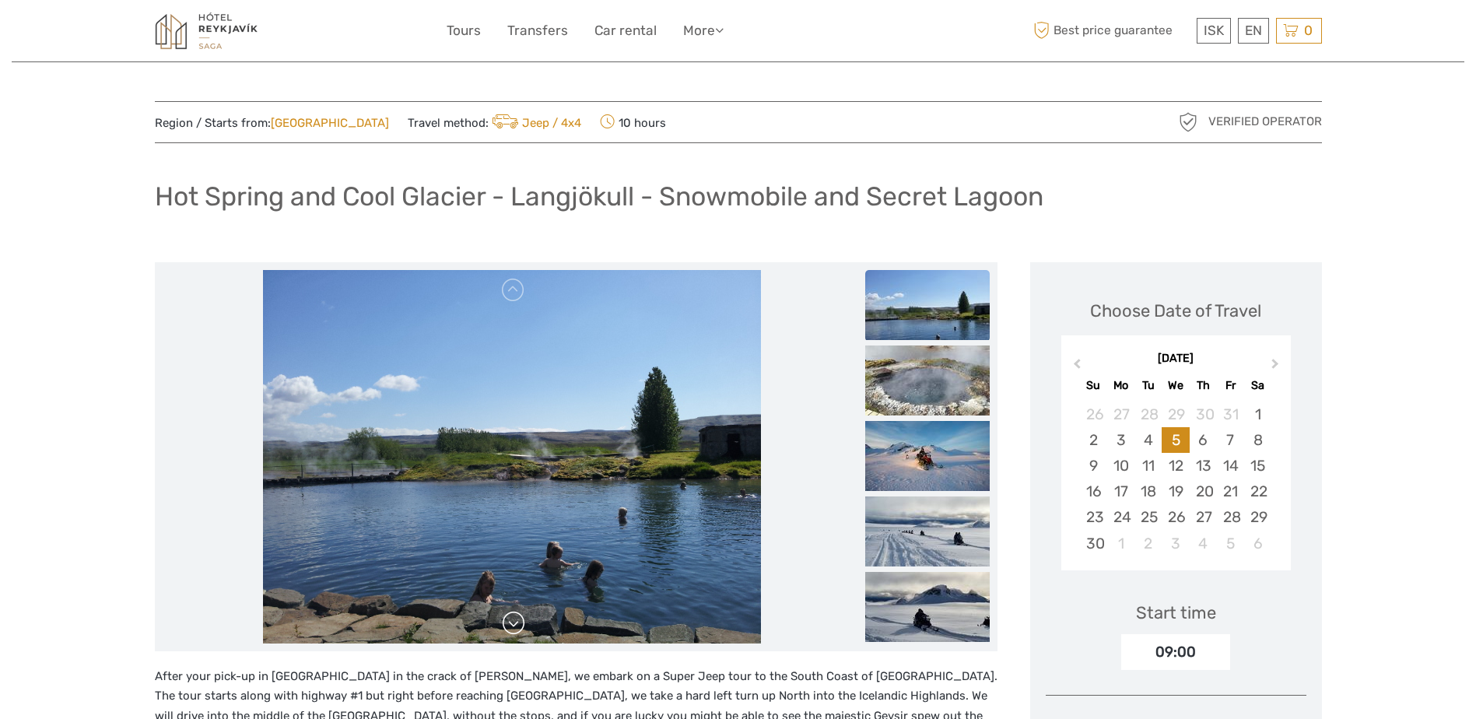
click at [514, 619] on link at bounding box center [513, 623] width 25 height 25
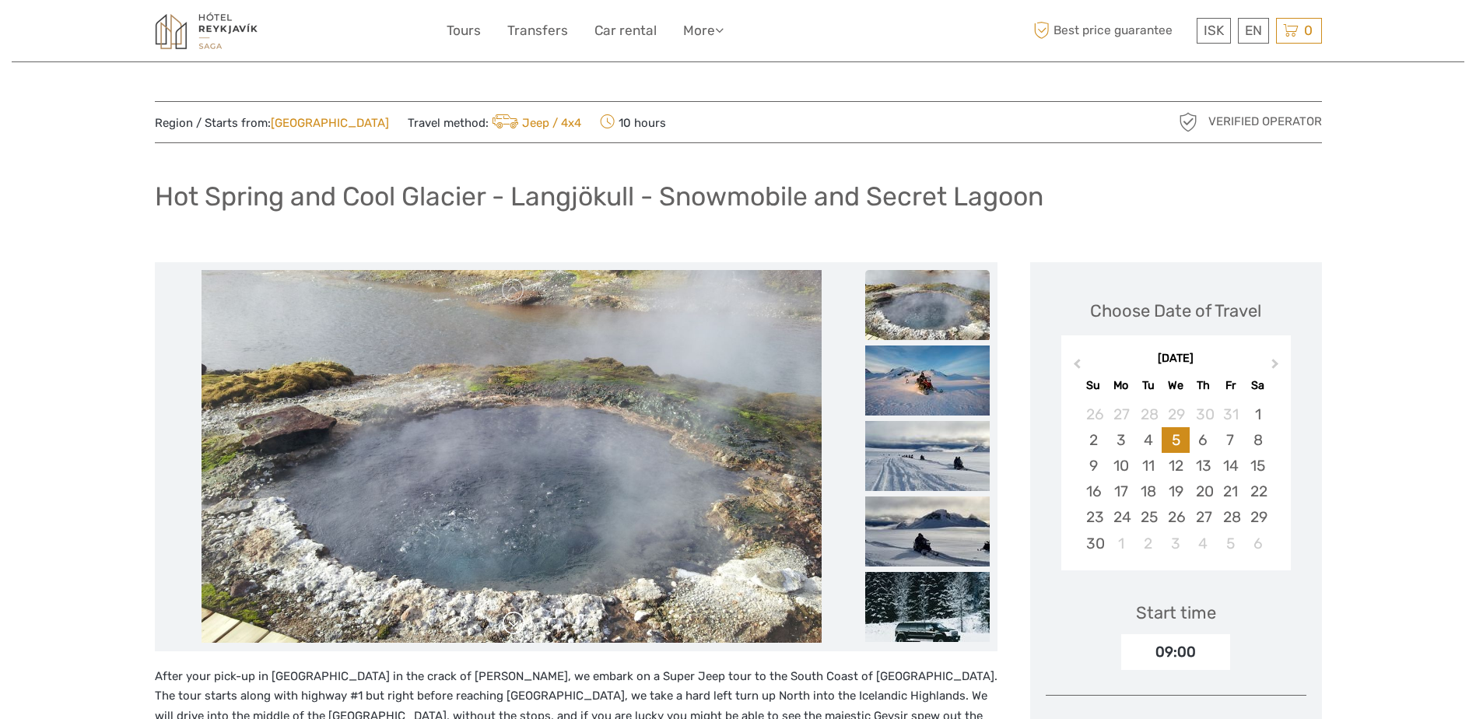
click at [514, 619] on link at bounding box center [513, 623] width 25 height 25
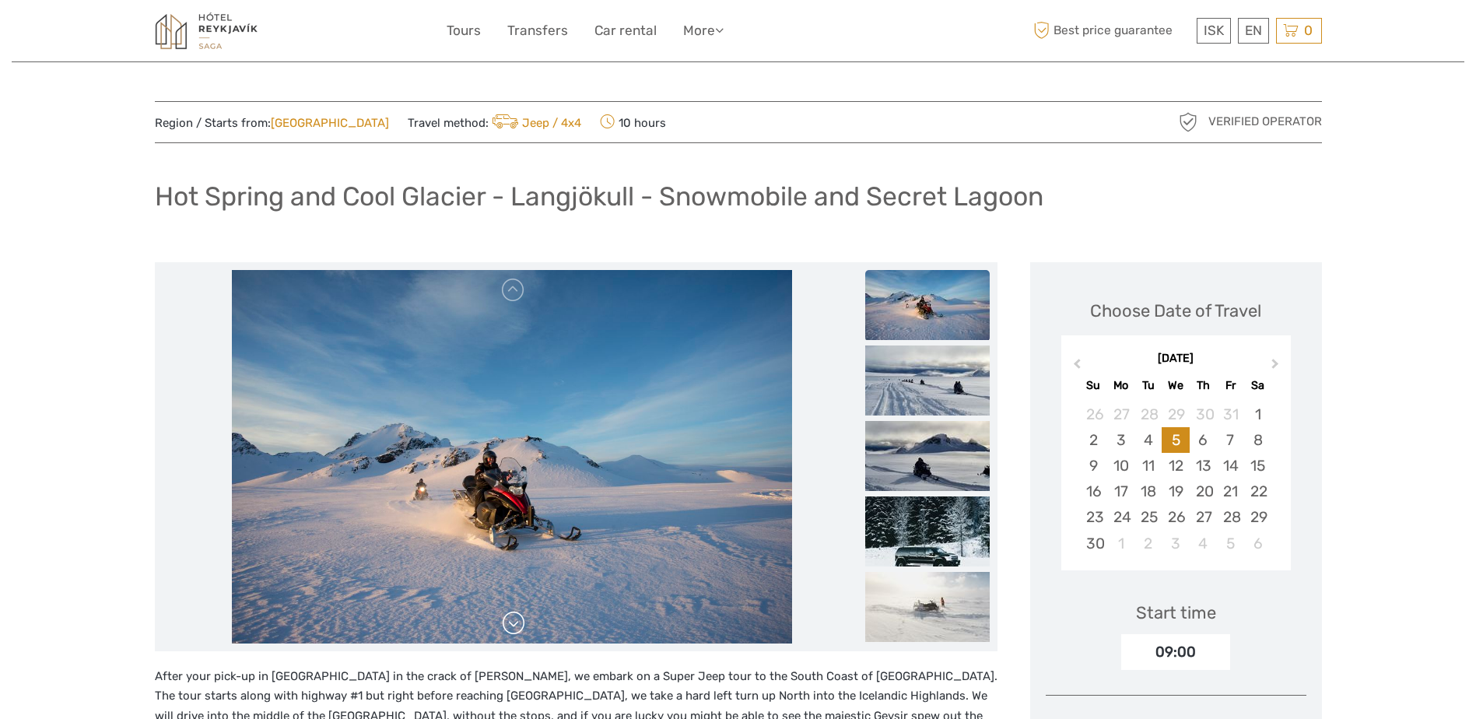
click at [514, 619] on link at bounding box center [513, 623] width 25 height 25
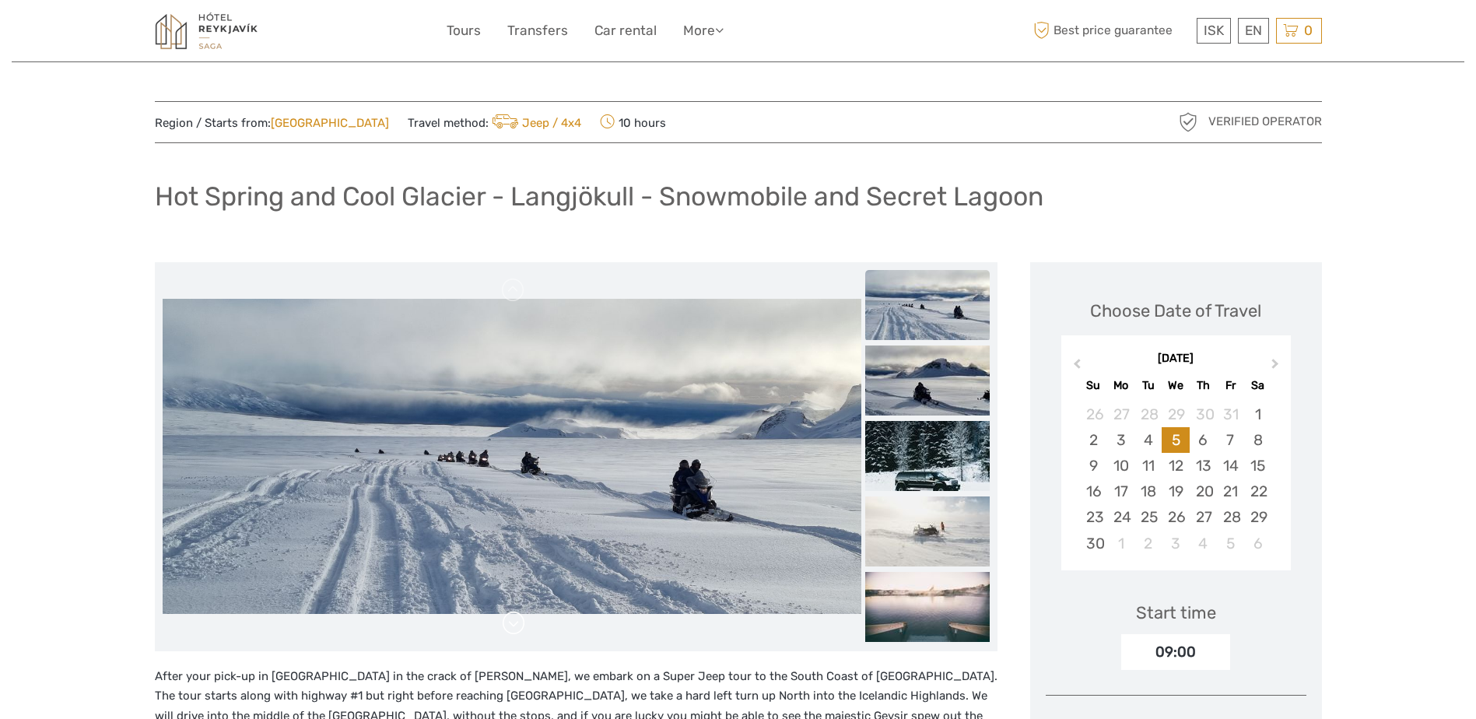
click at [514, 619] on link at bounding box center [513, 623] width 25 height 25
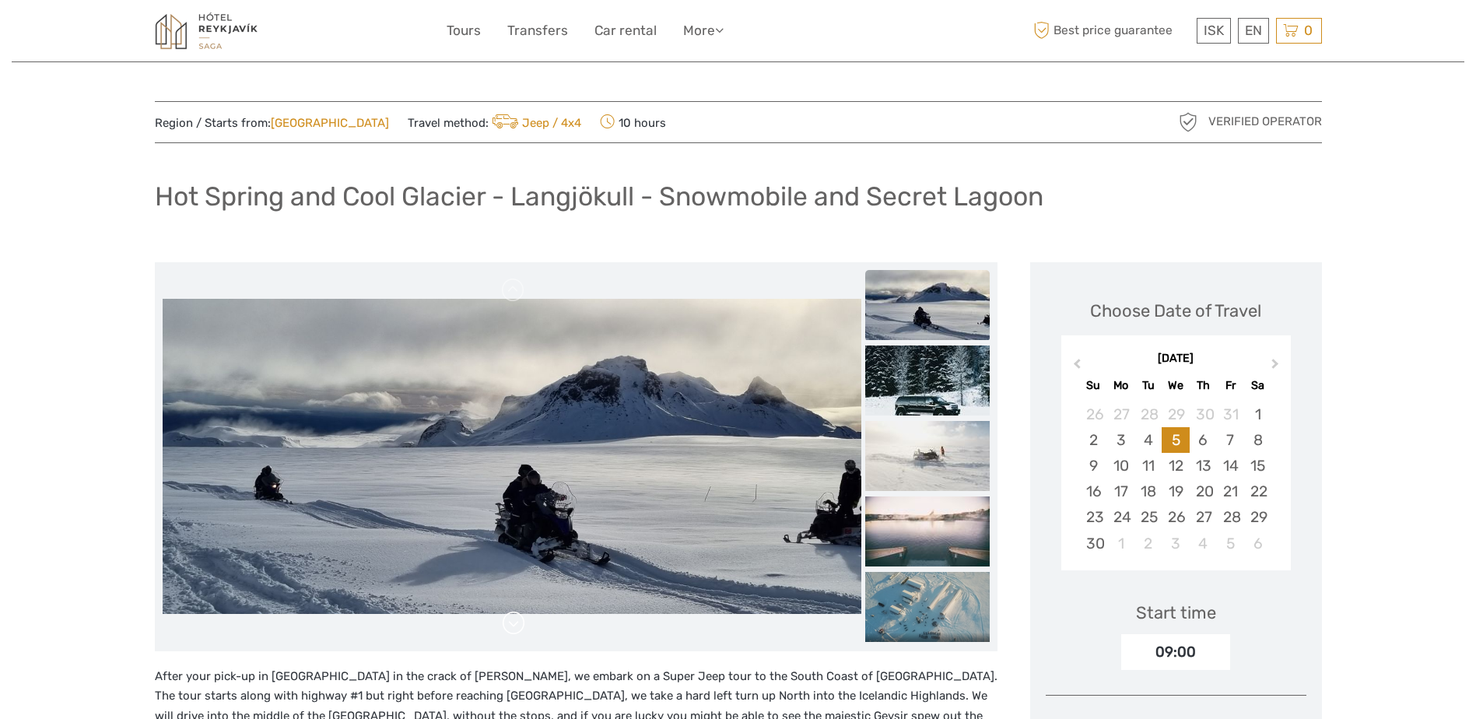
click at [514, 619] on link at bounding box center [513, 623] width 25 height 25
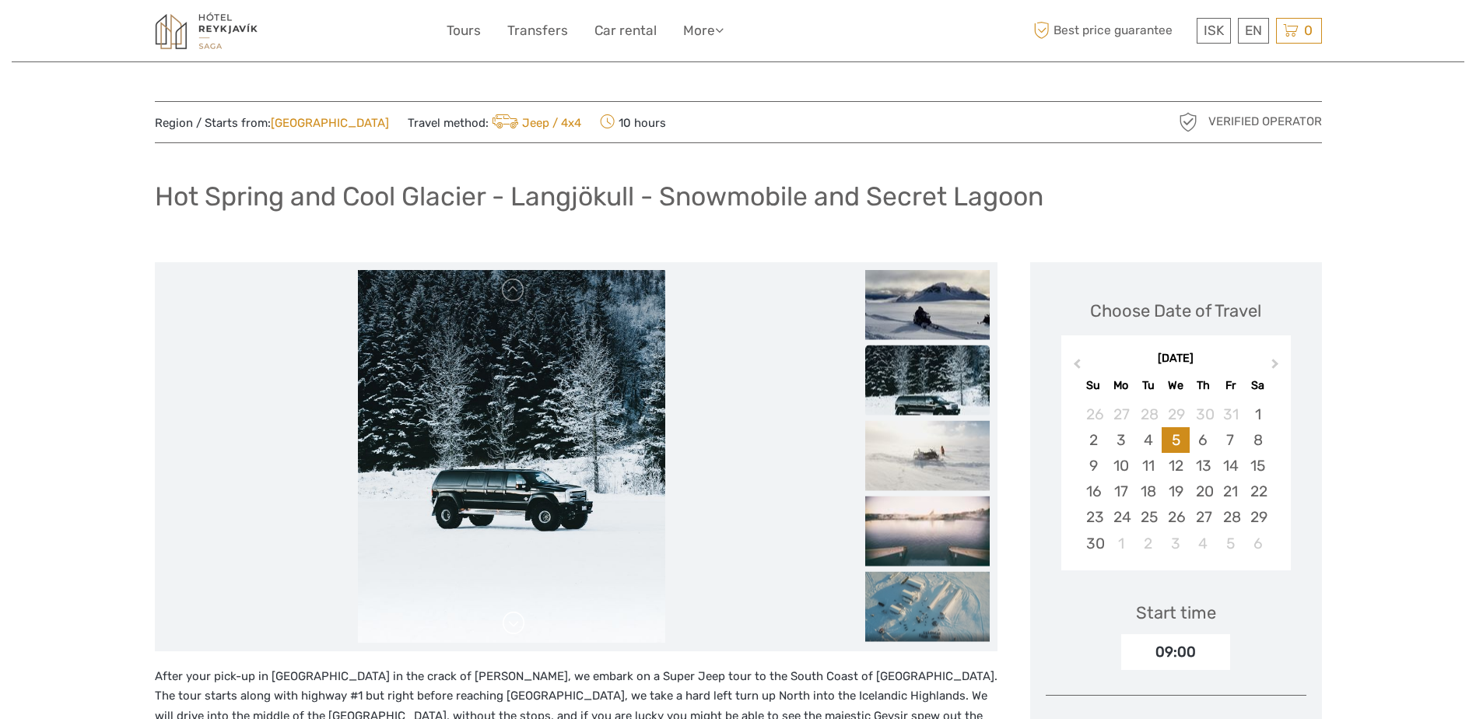
click at [515, 619] on link at bounding box center [513, 623] width 25 height 25
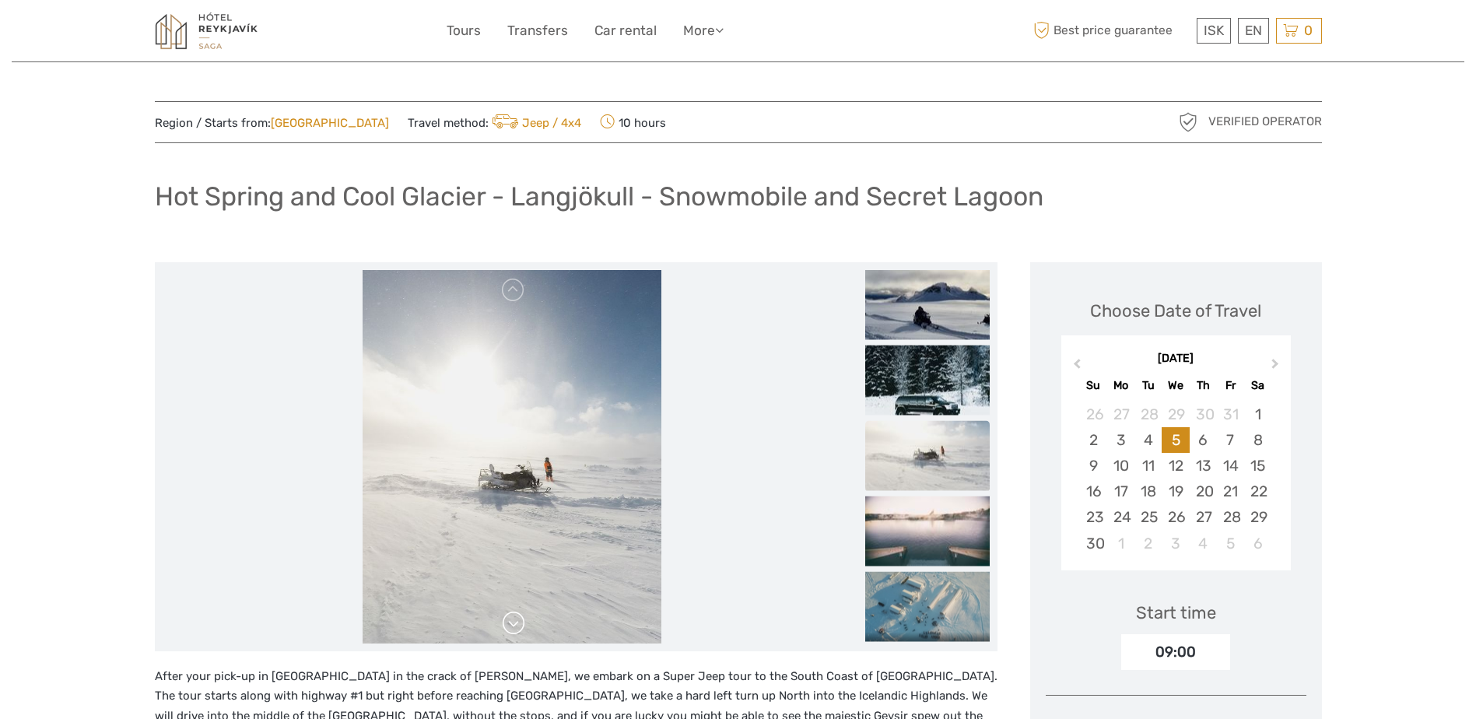
click at [515, 619] on link at bounding box center [513, 623] width 25 height 25
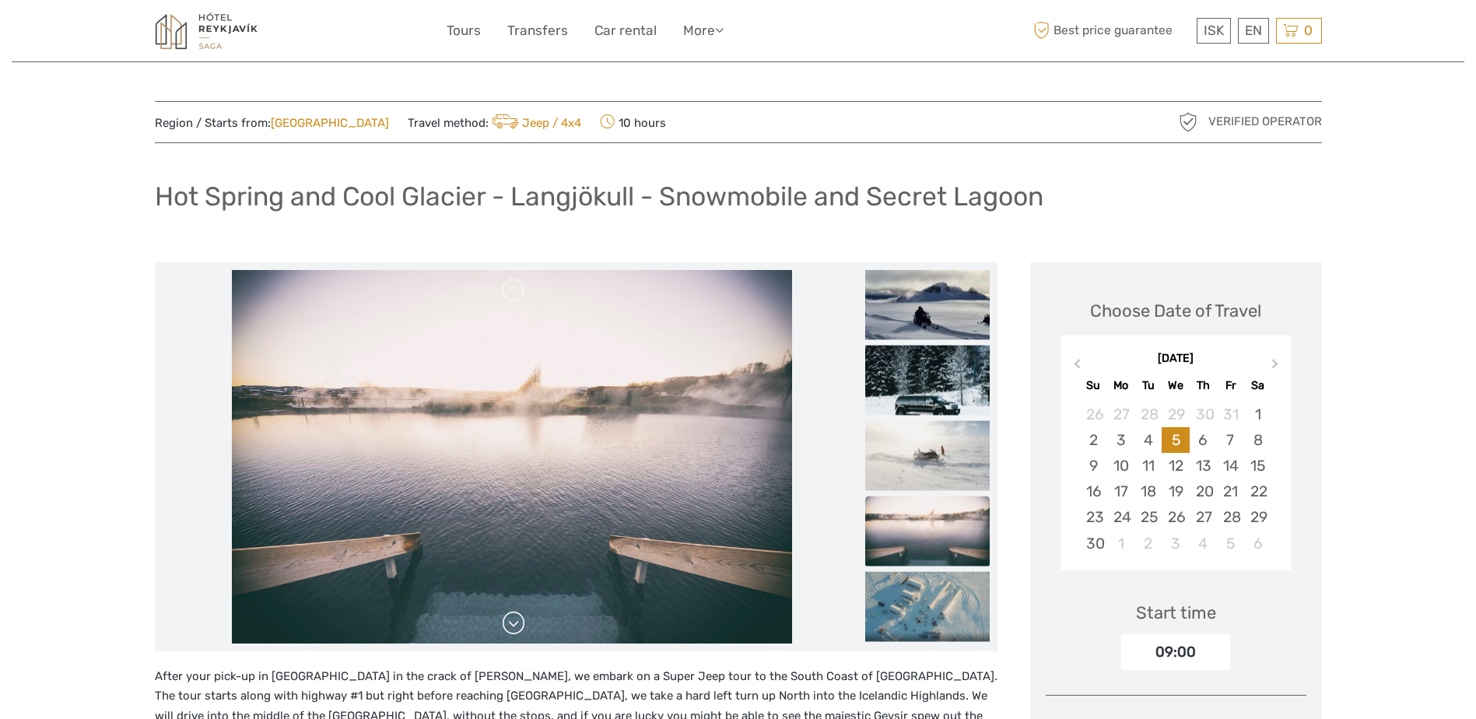
click at [515, 619] on link at bounding box center [513, 623] width 25 height 25
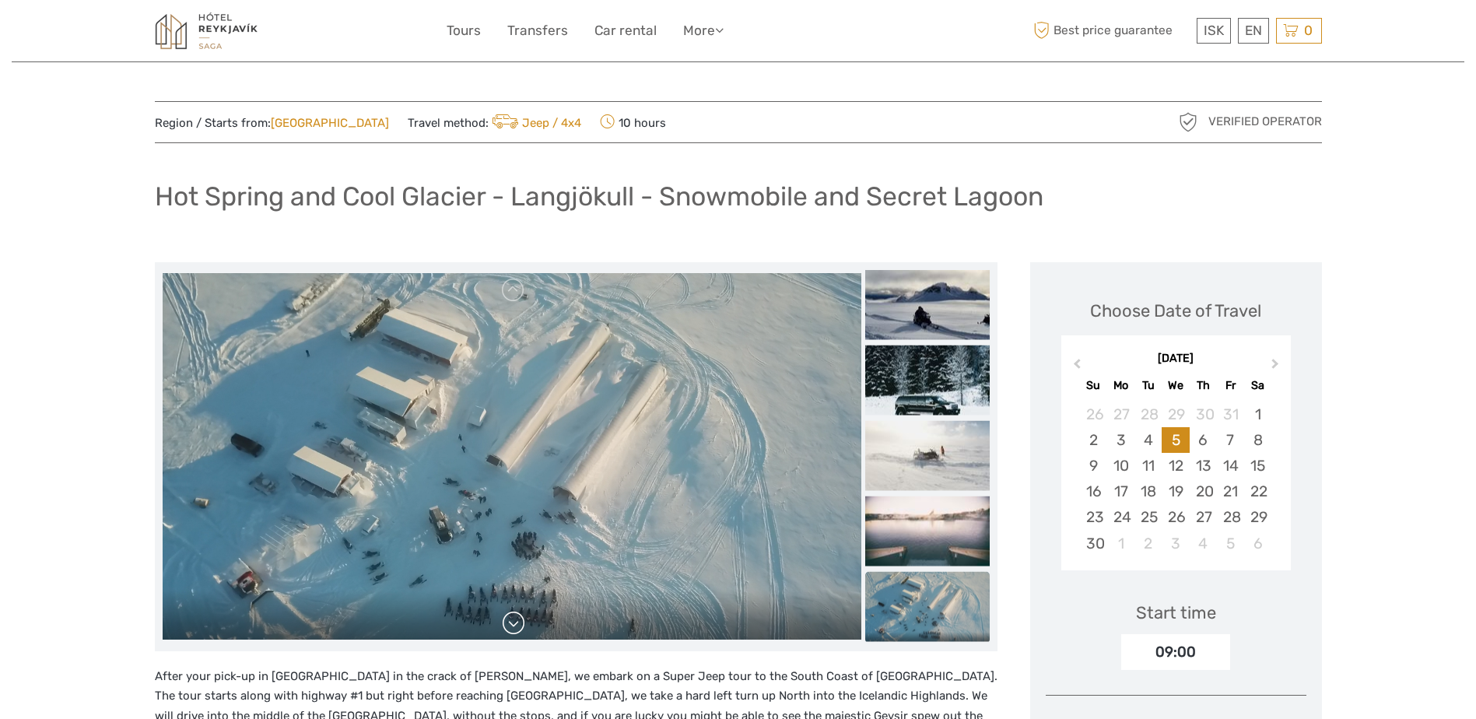
click at [515, 619] on link at bounding box center [513, 623] width 25 height 25
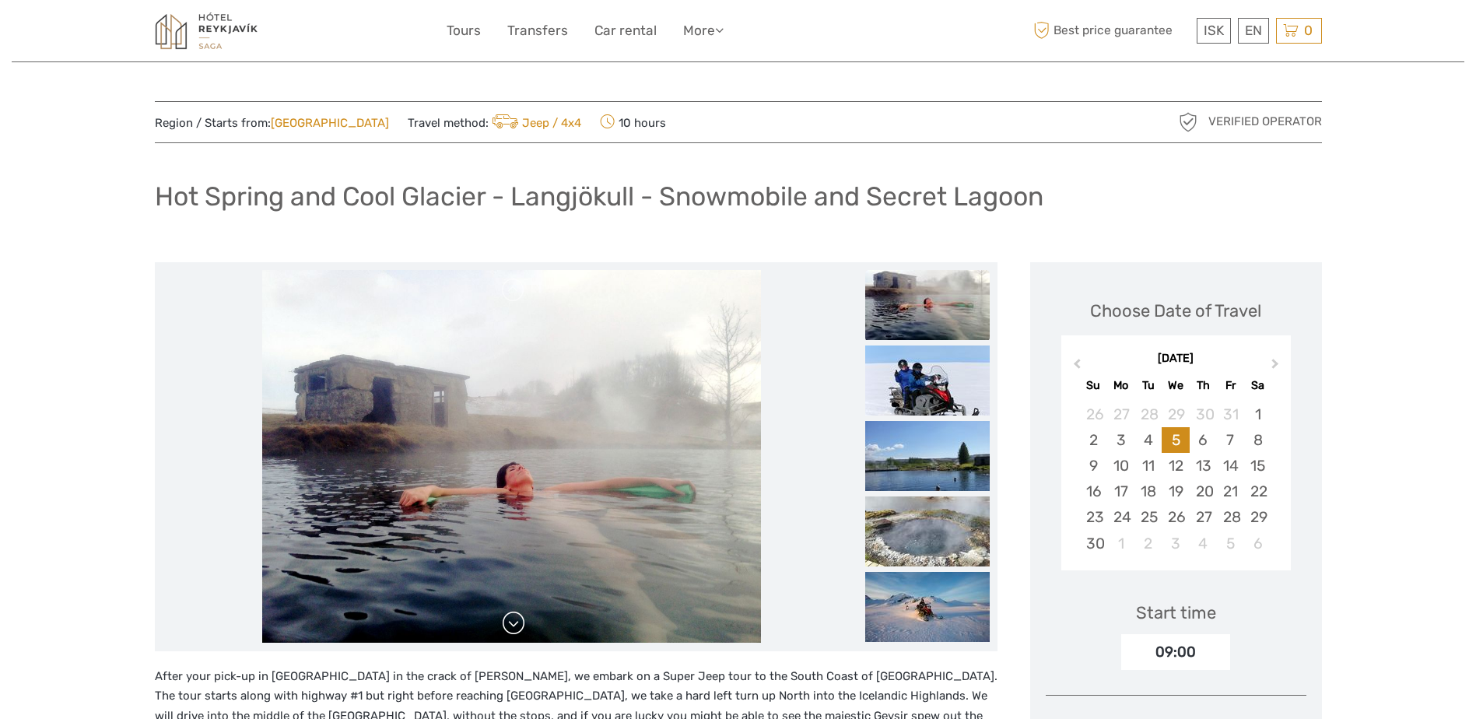
click at [515, 619] on link at bounding box center [513, 623] width 25 height 25
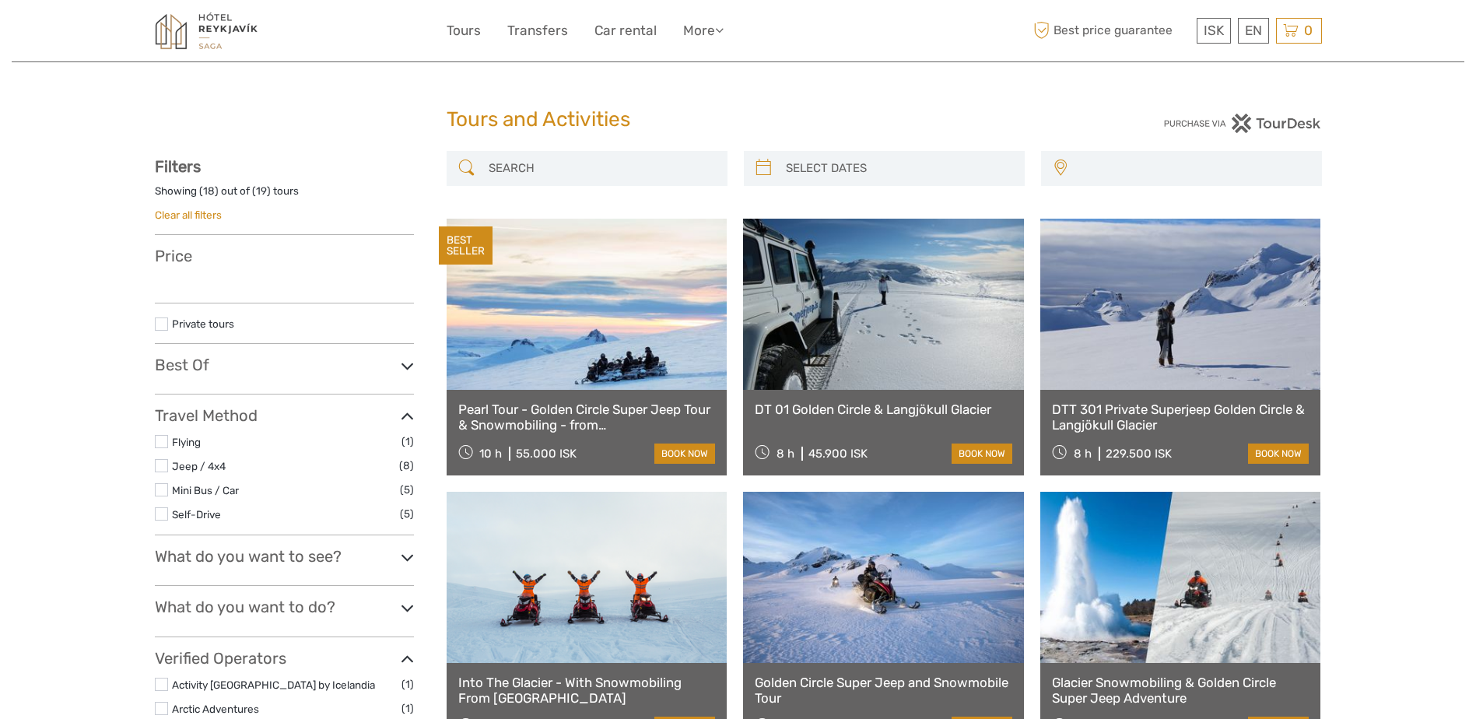
select select
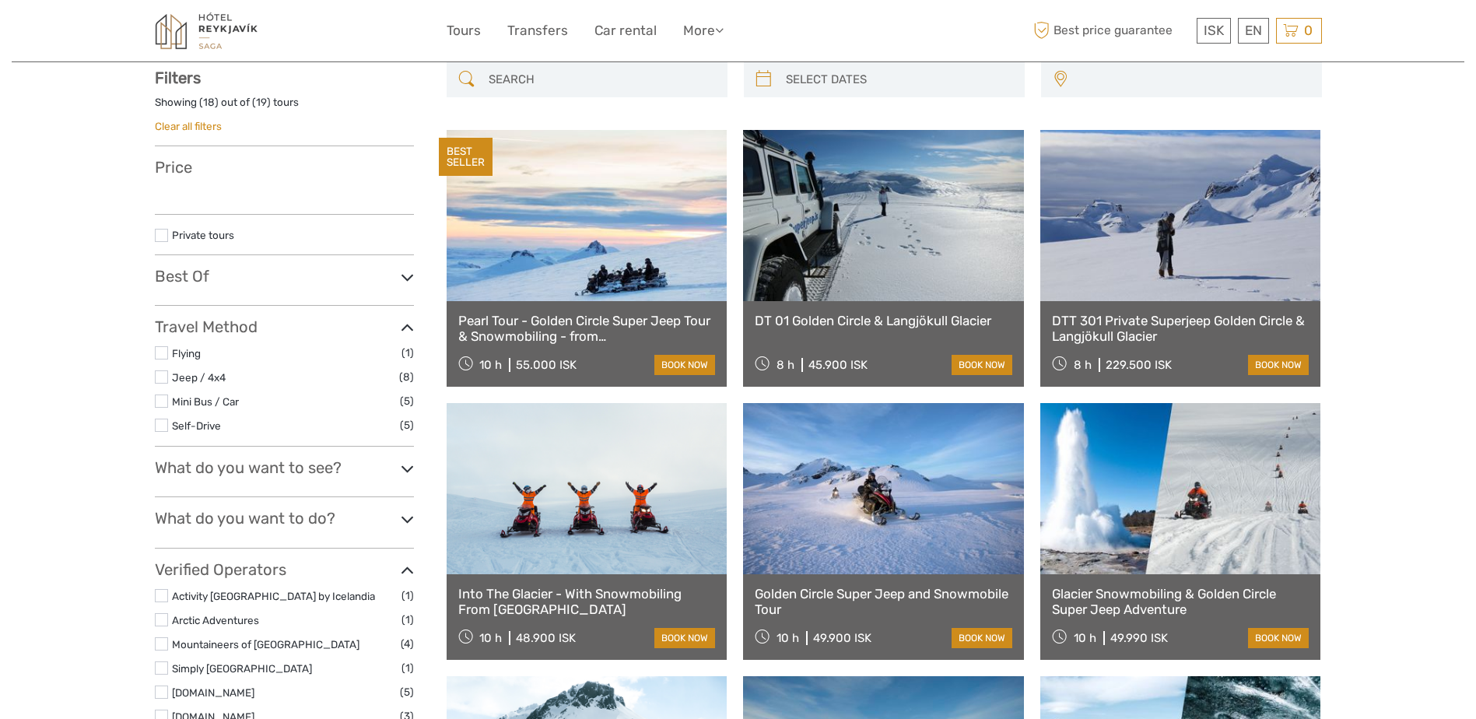
select select
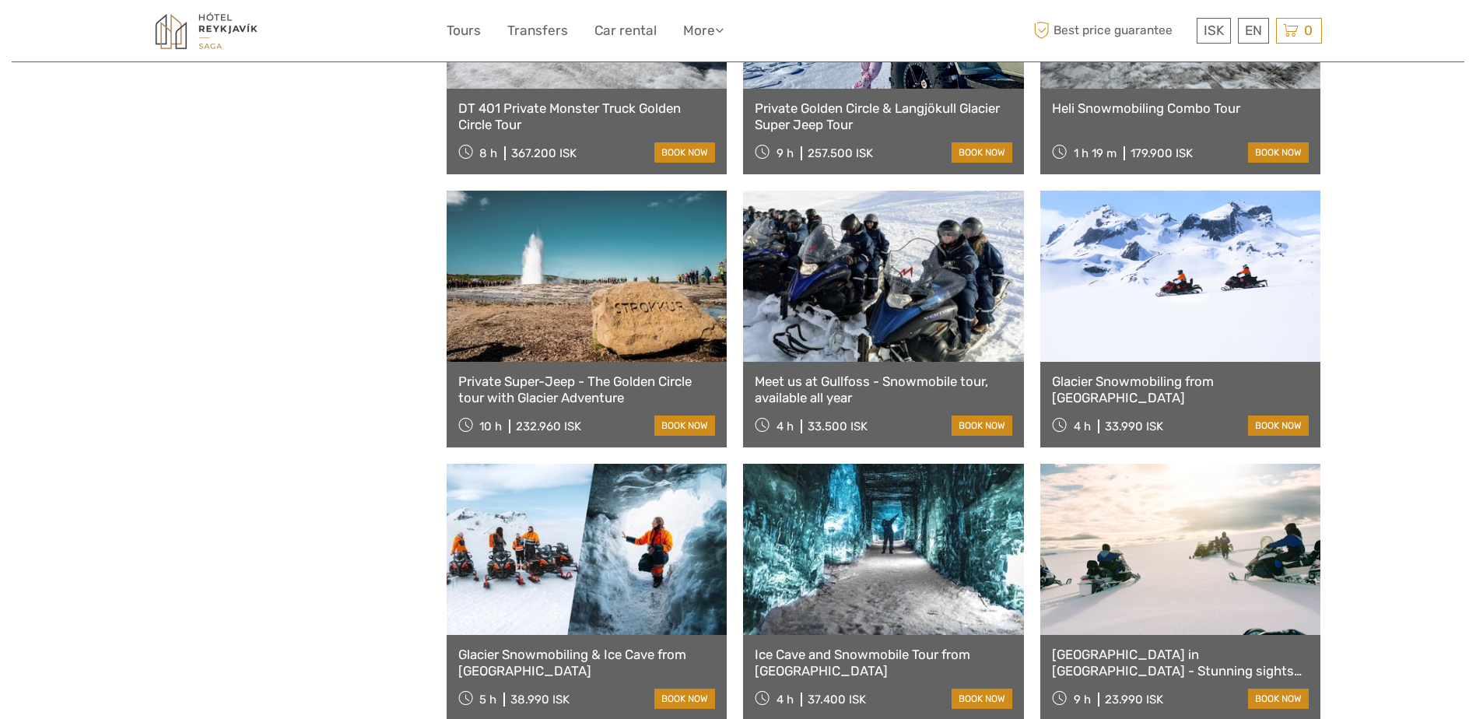
scroll to position [1178, 0]
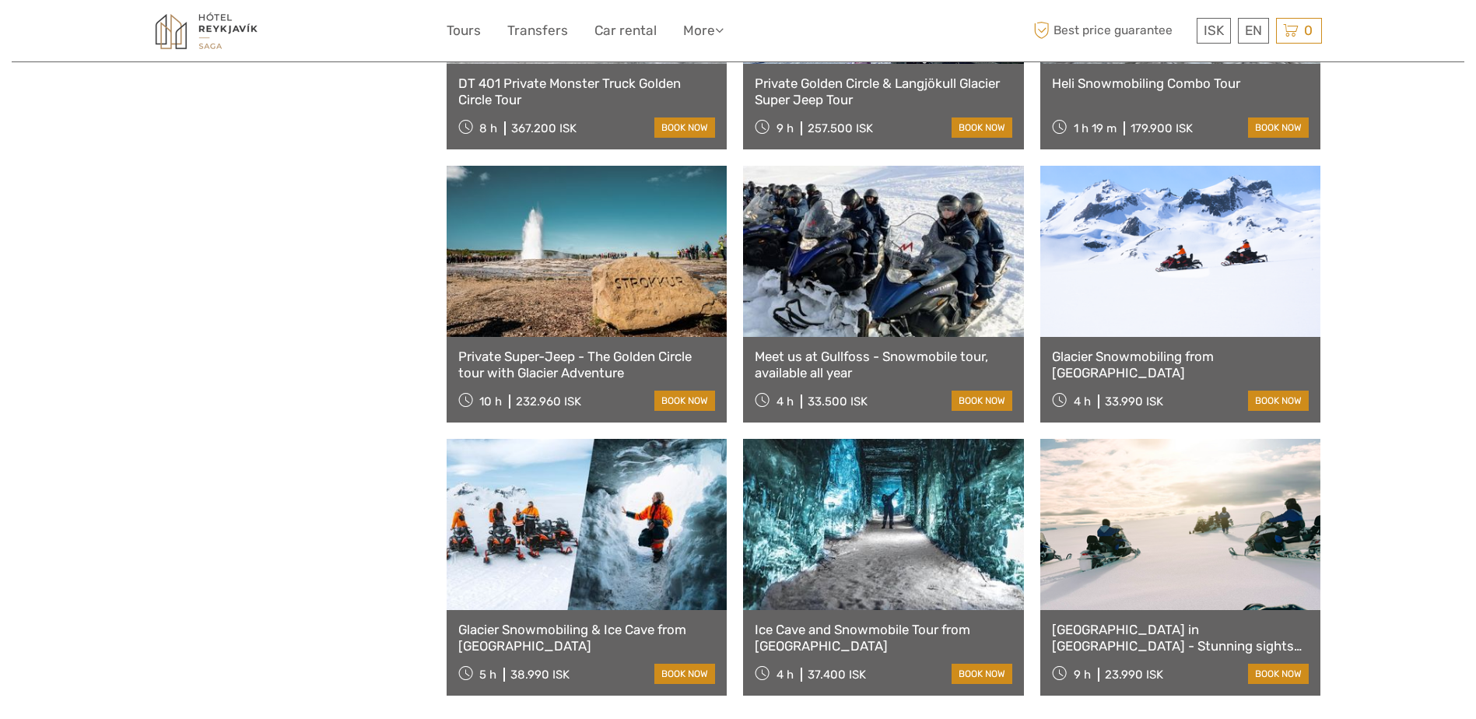
click at [834, 577] on link at bounding box center [883, 524] width 281 height 171
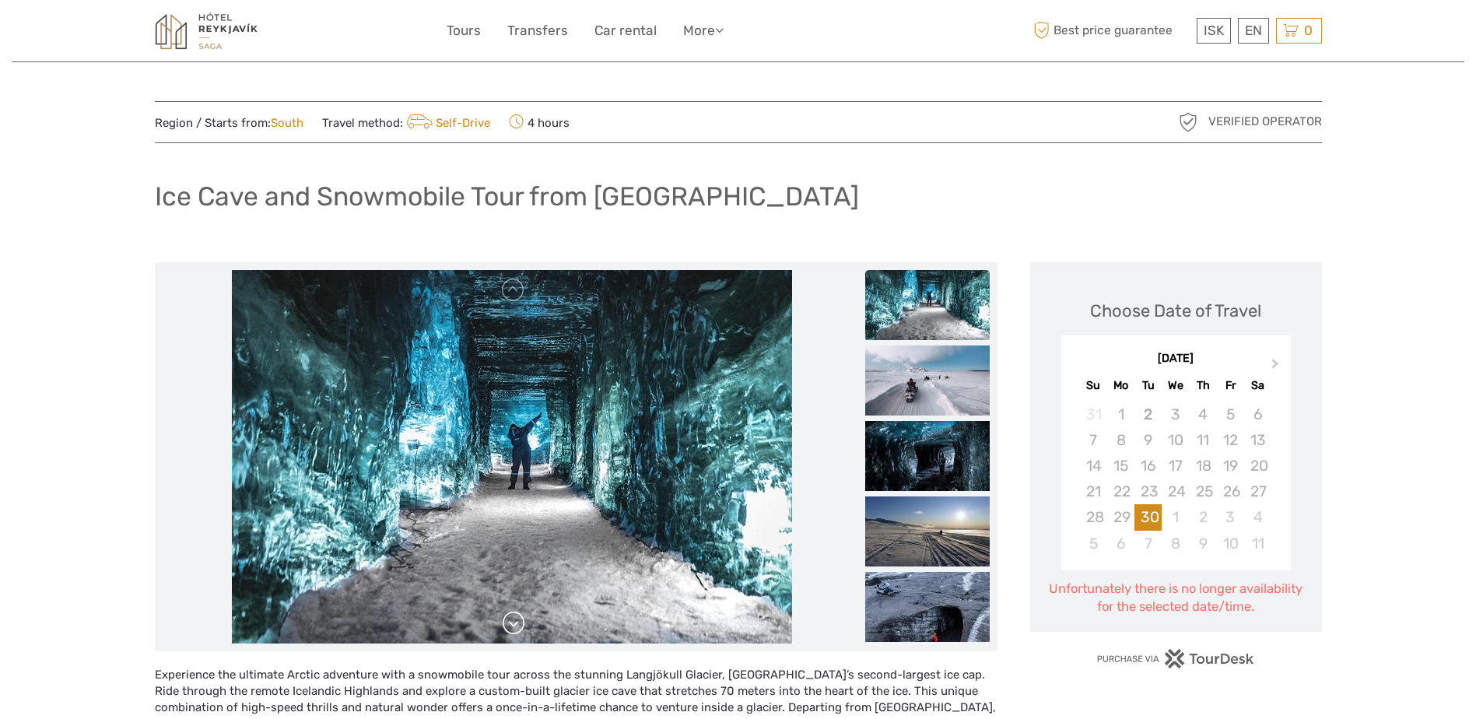
click at [522, 624] on link at bounding box center [513, 623] width 25 height 25
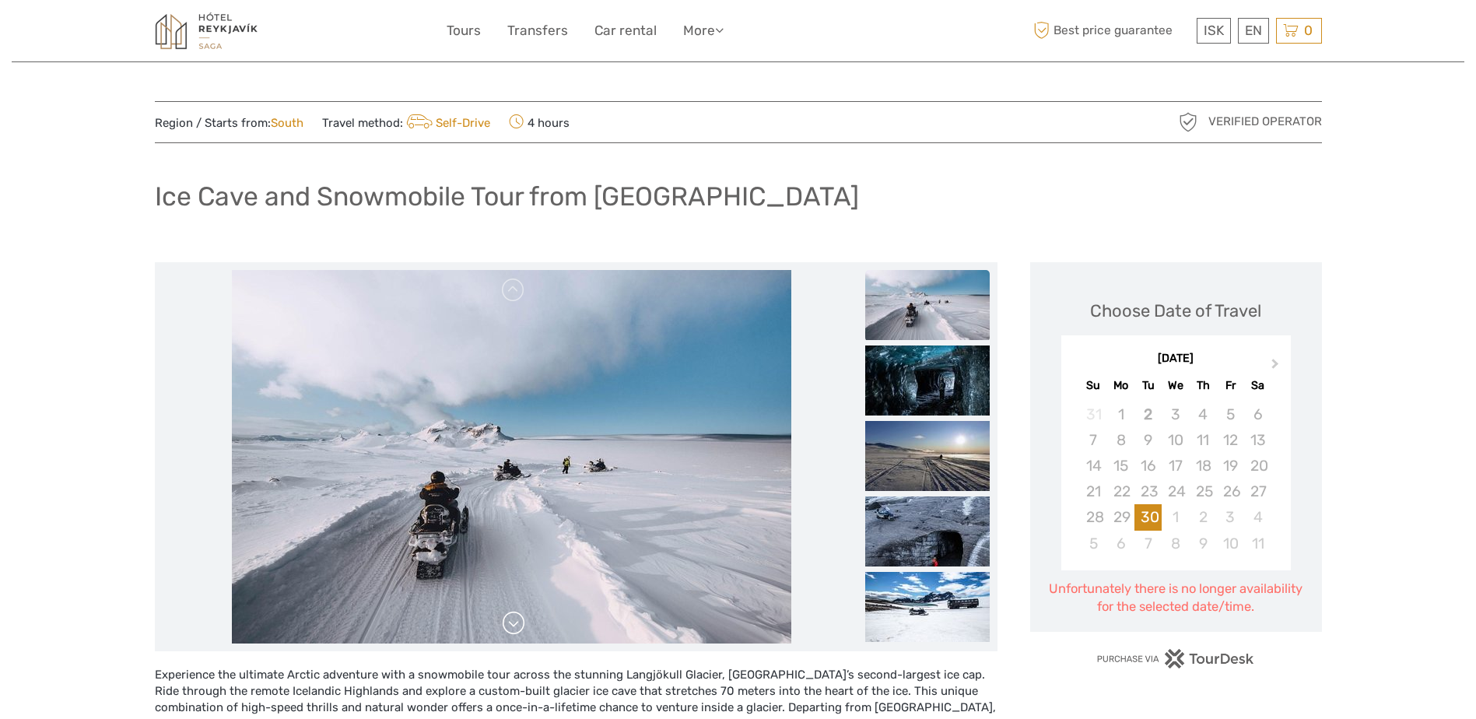
click at [522, 624] on link at bounding box center [513, 623] width 25 height 25
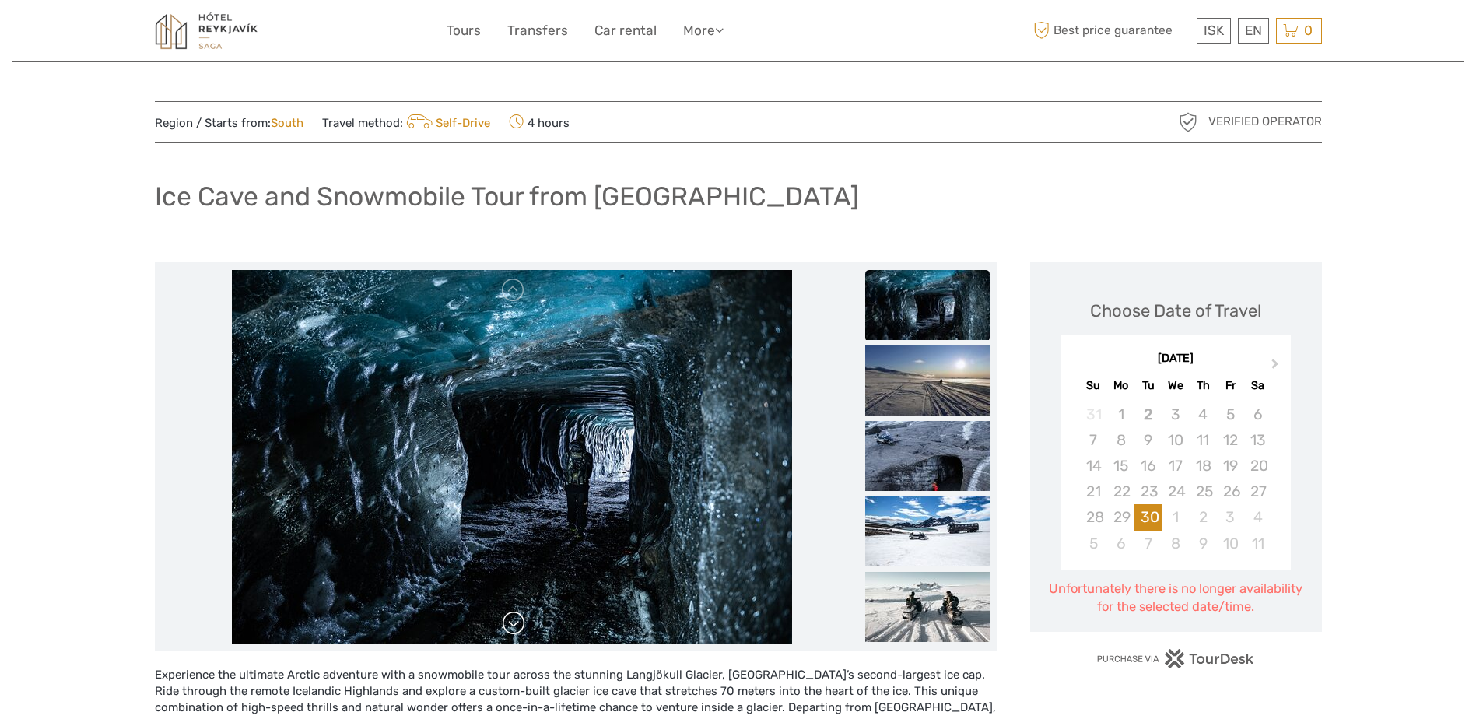
click at [522, 624] on link at bounding box center [513, 623] width 25 height 25
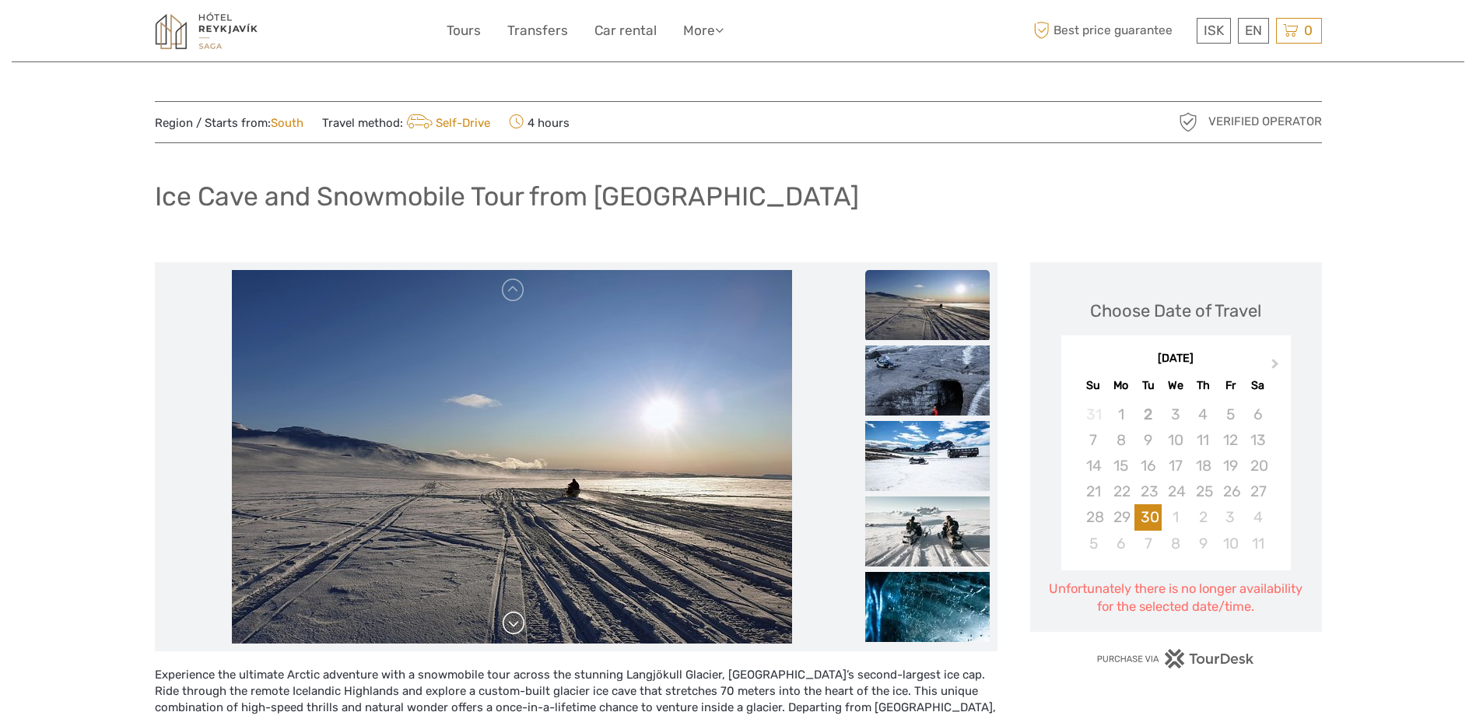
click at [522, 624] on link at bounding box center [513, 623] width 25 height 25
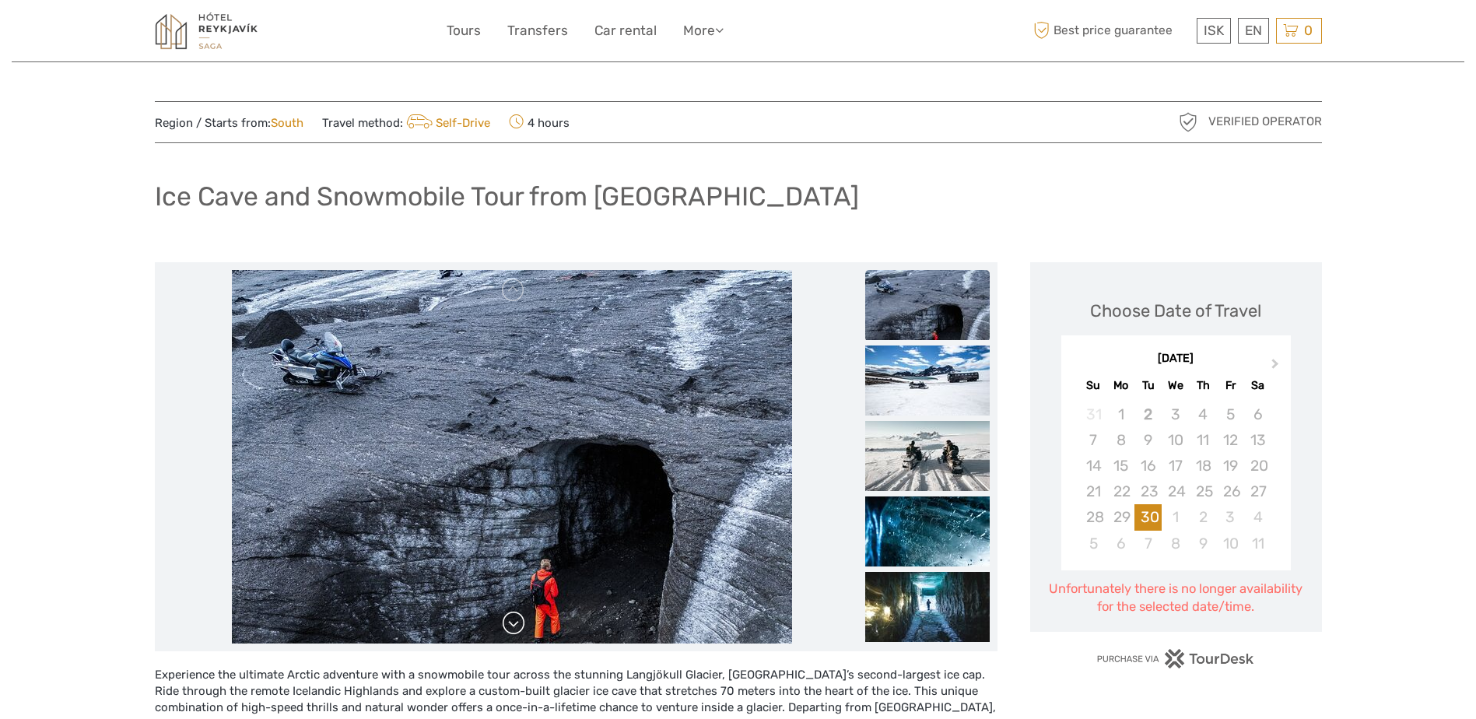
click at [522, 624] on link at bounding box center [513, 623] width 25 height 25
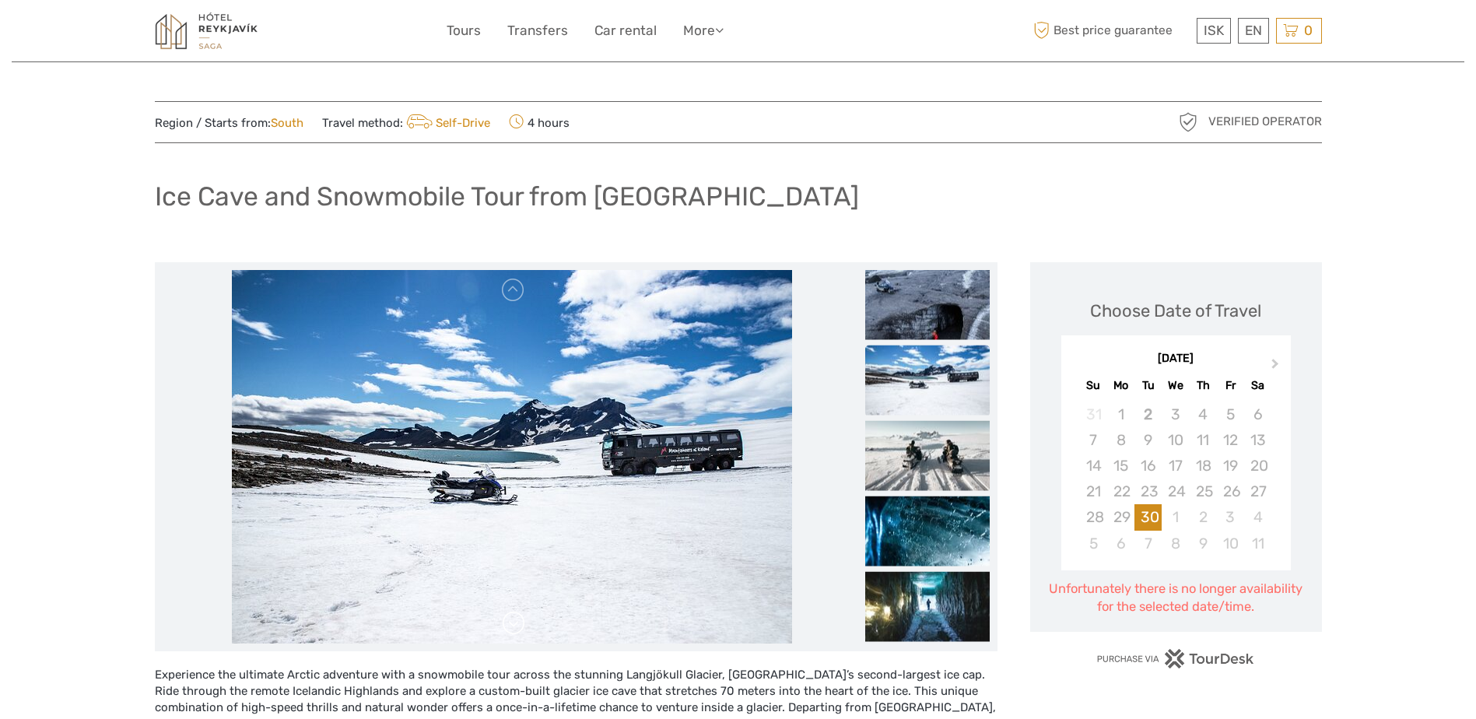
click at [522, 624] on link at bounding box center [513, 623] width 25 height 25
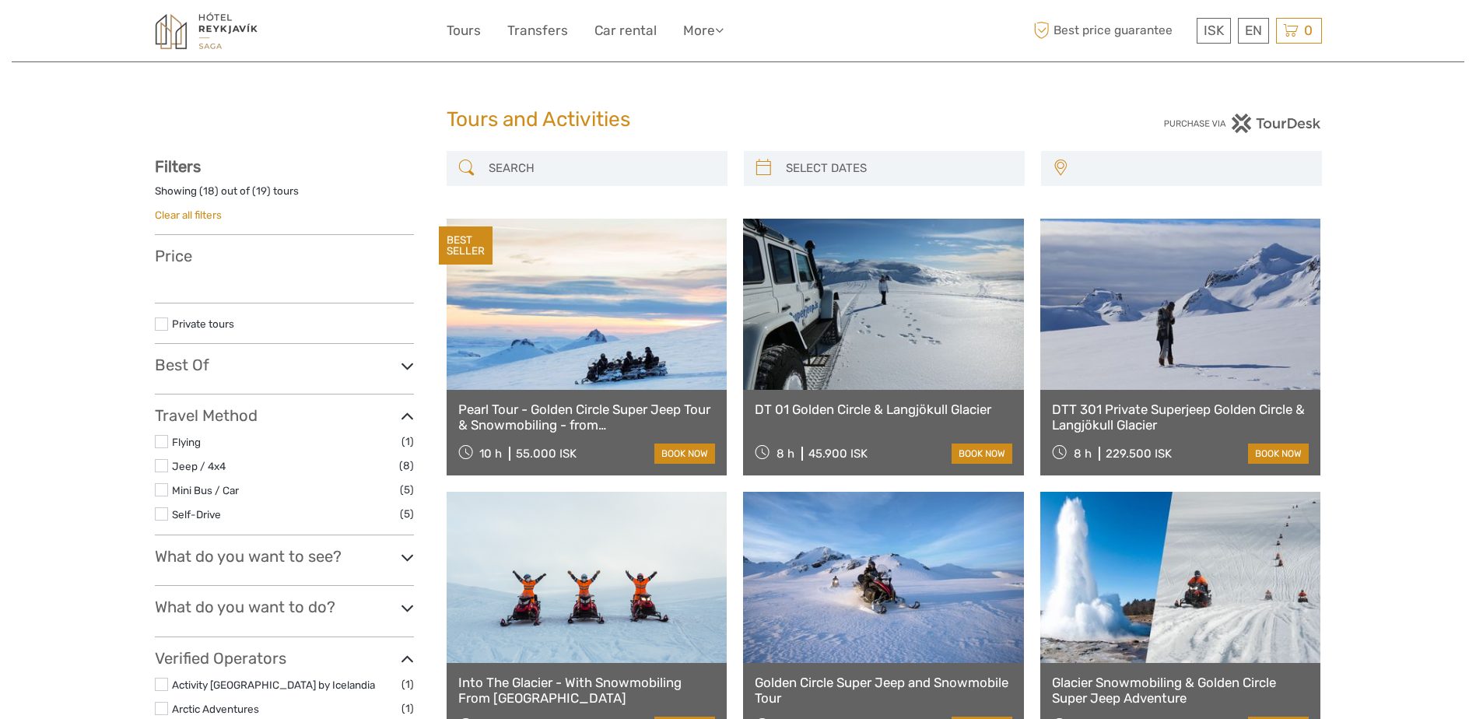
select select
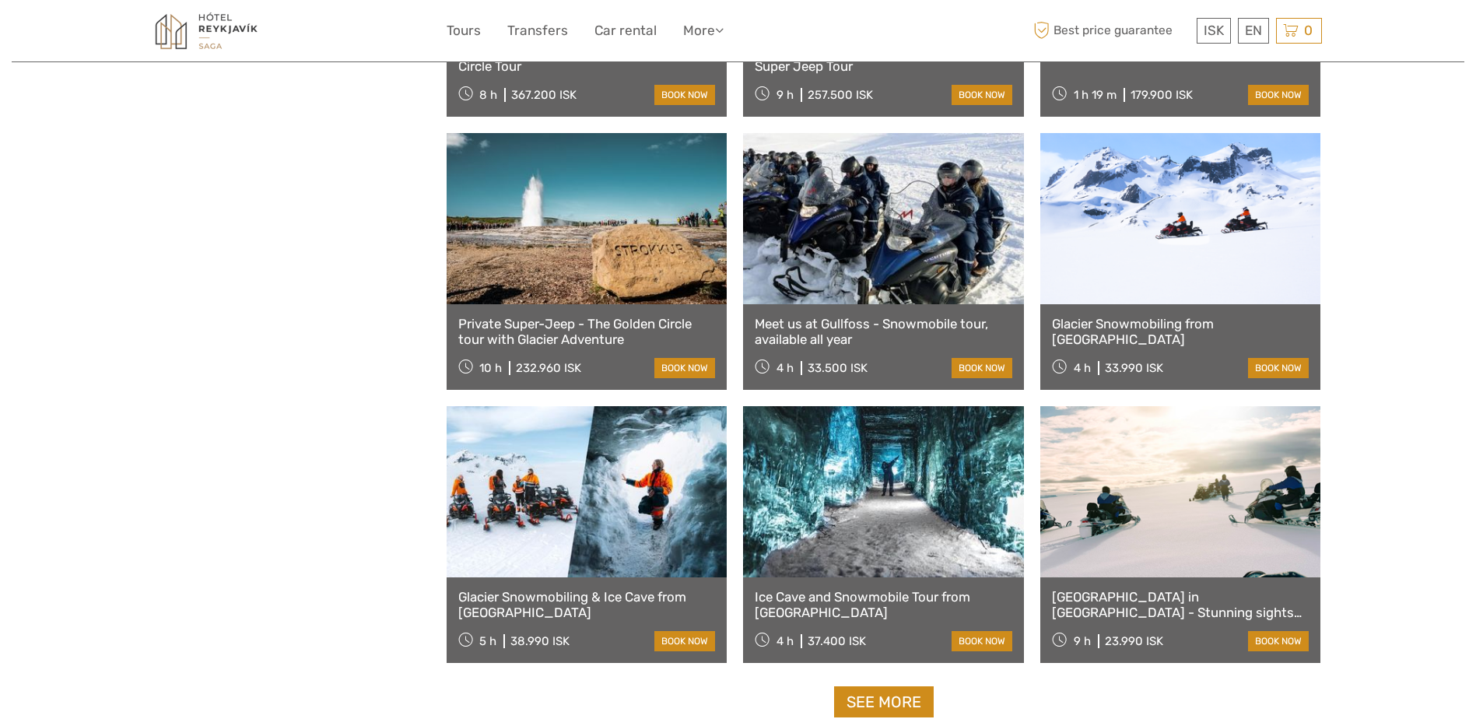
select select
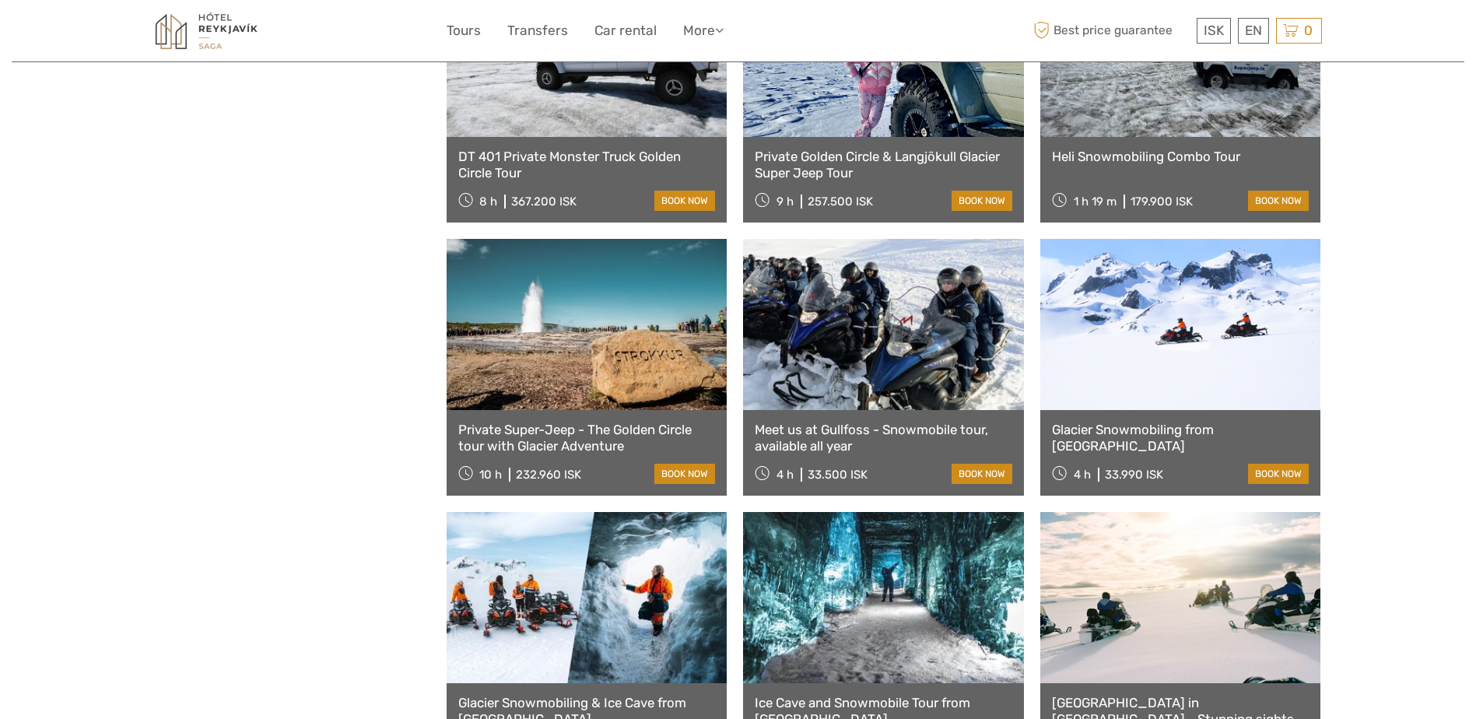
scroll to position [1100, 0]
